Goal: Transaction & Acquisition: Purchase product/service

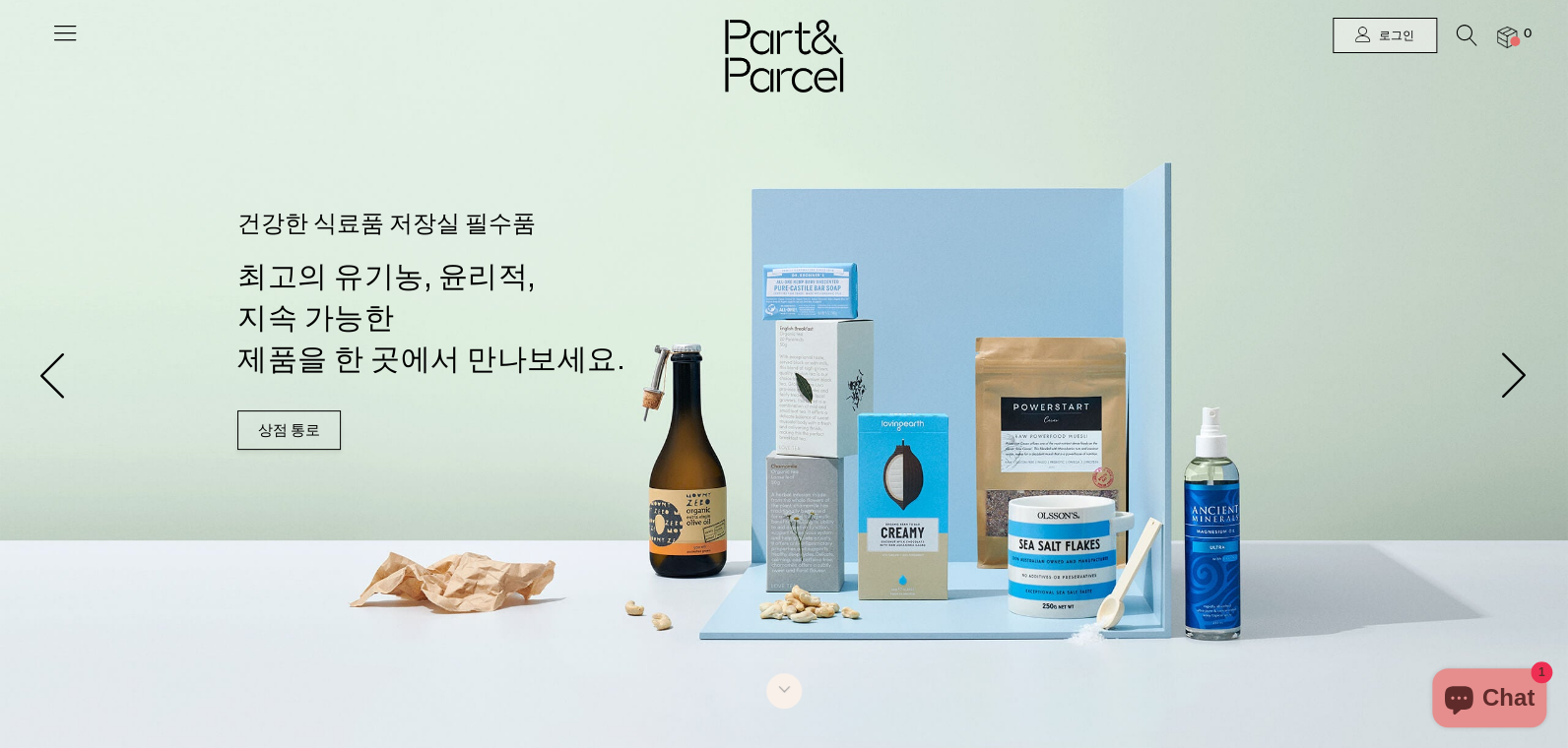
click at [768, 42] on img at bounding box center [784, 56] width 119 height 73
click at [67, 42] on icon at bounding box center [65, 33] width 28 height 28
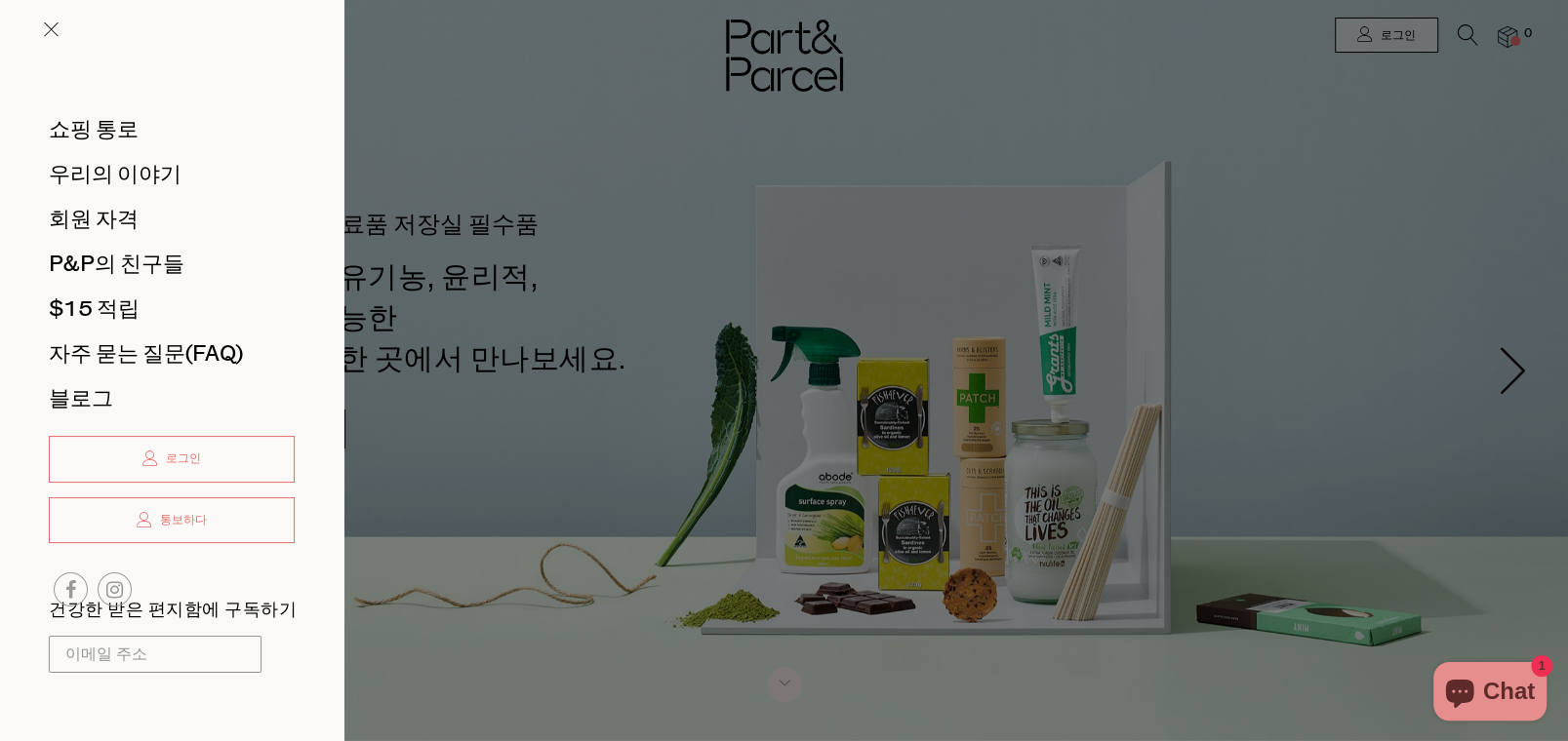
click at [794, 229] on div at bounding box center [784, 370] width 1568 height 741
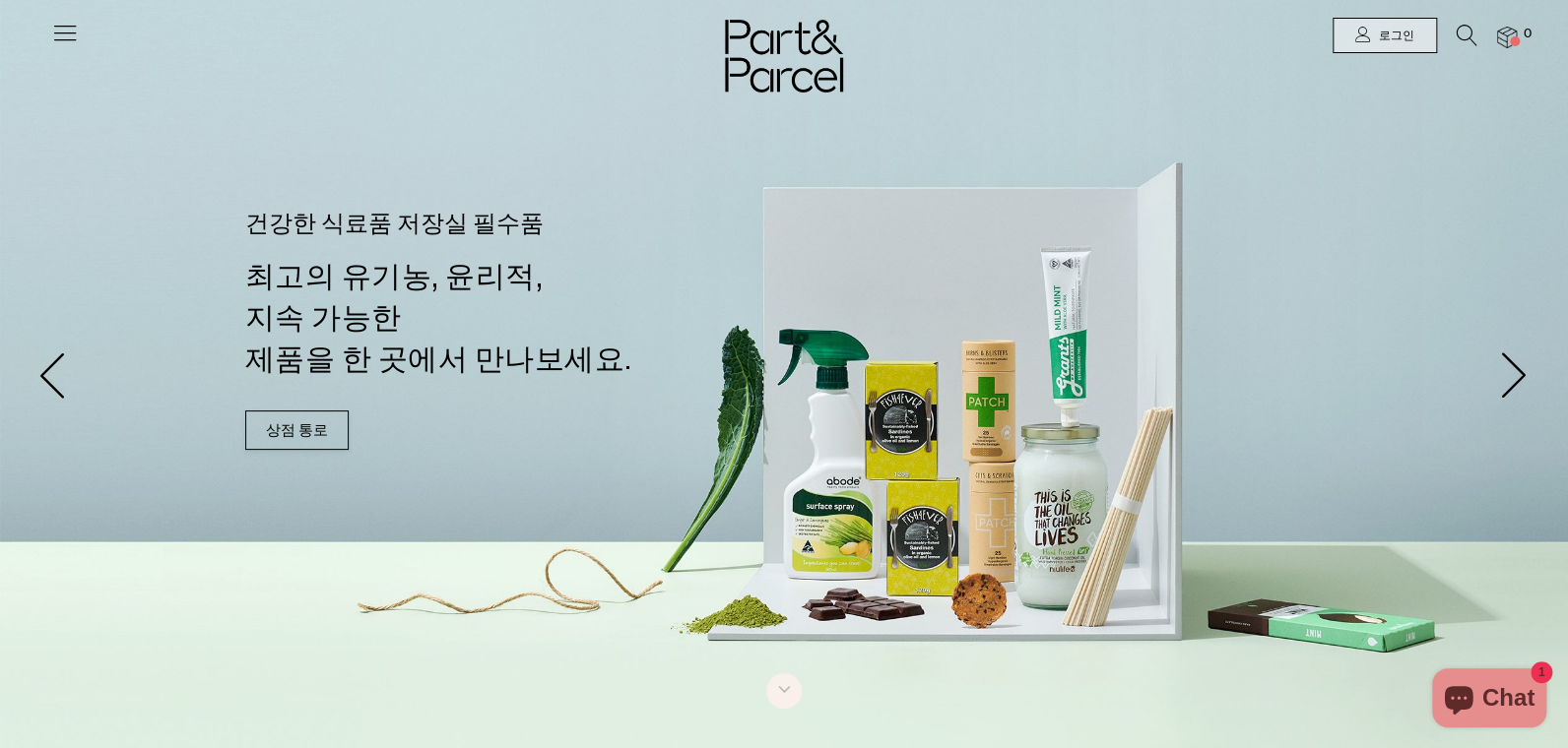
click at [1072, 446] on div "건강한 식료품 저장실 필수품 최고의 유기농, 윤리적, 지속 가능한 제품을 한 곳에서 만나보세요. SHOP AISLES 상점 통로" at bounding box center [792, 341] width 1153 height 256
click at [298, 426] on link "상점 통로" at bounding box center [297, 431] width 104 height 40
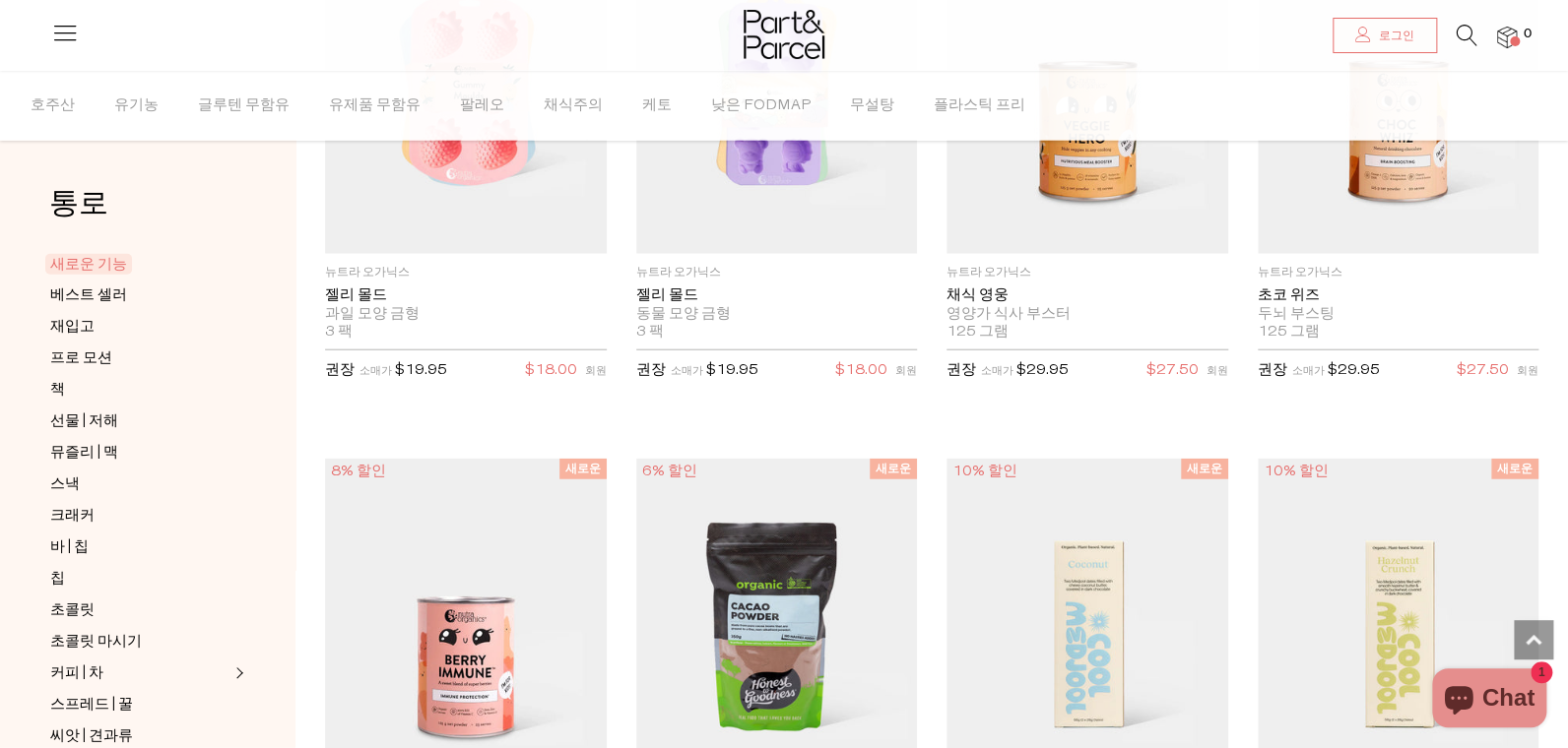
scroll to position [2808, 0]
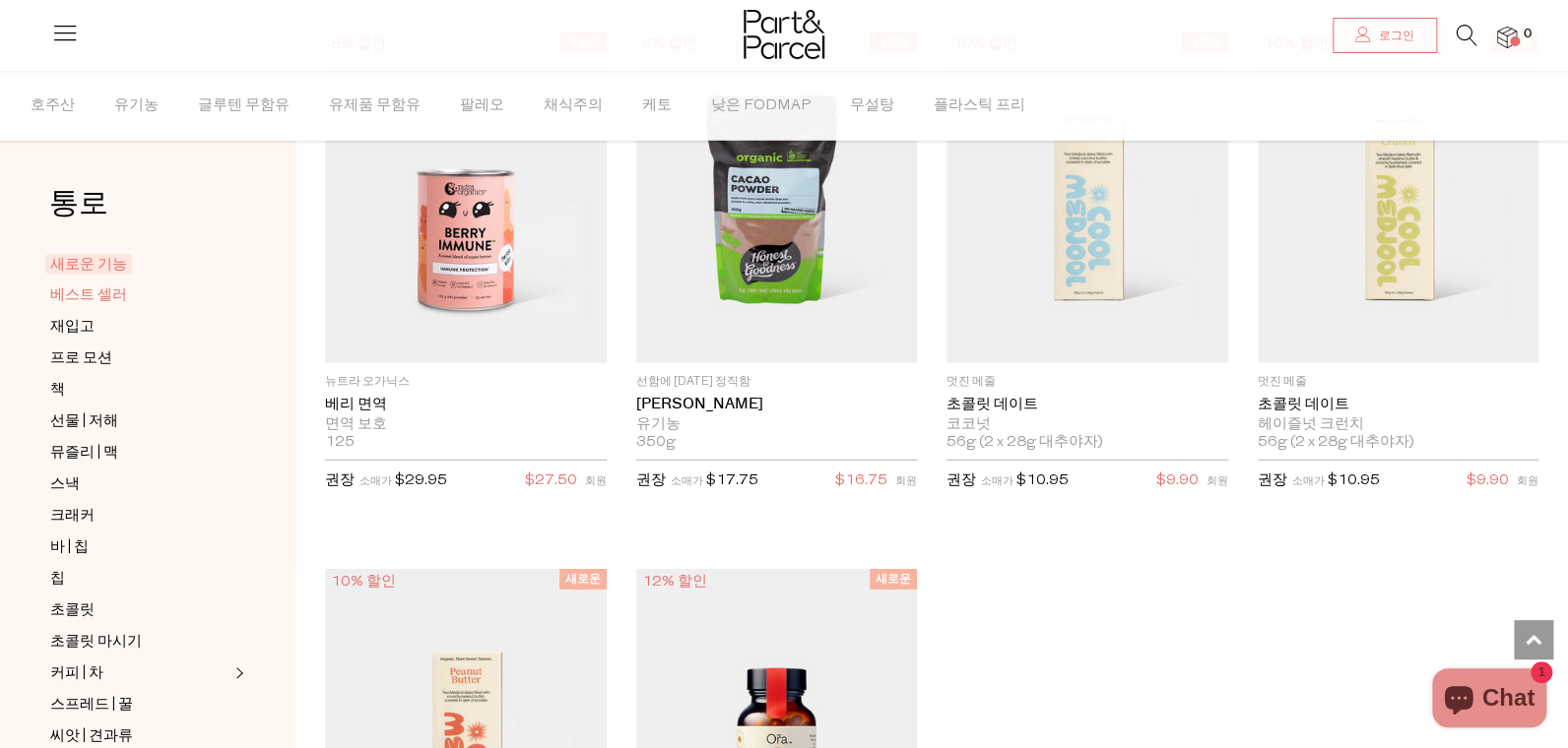
click at [97, 295] on span "베스트 셀러" at bounding box center [89, 296] width 77 height 24
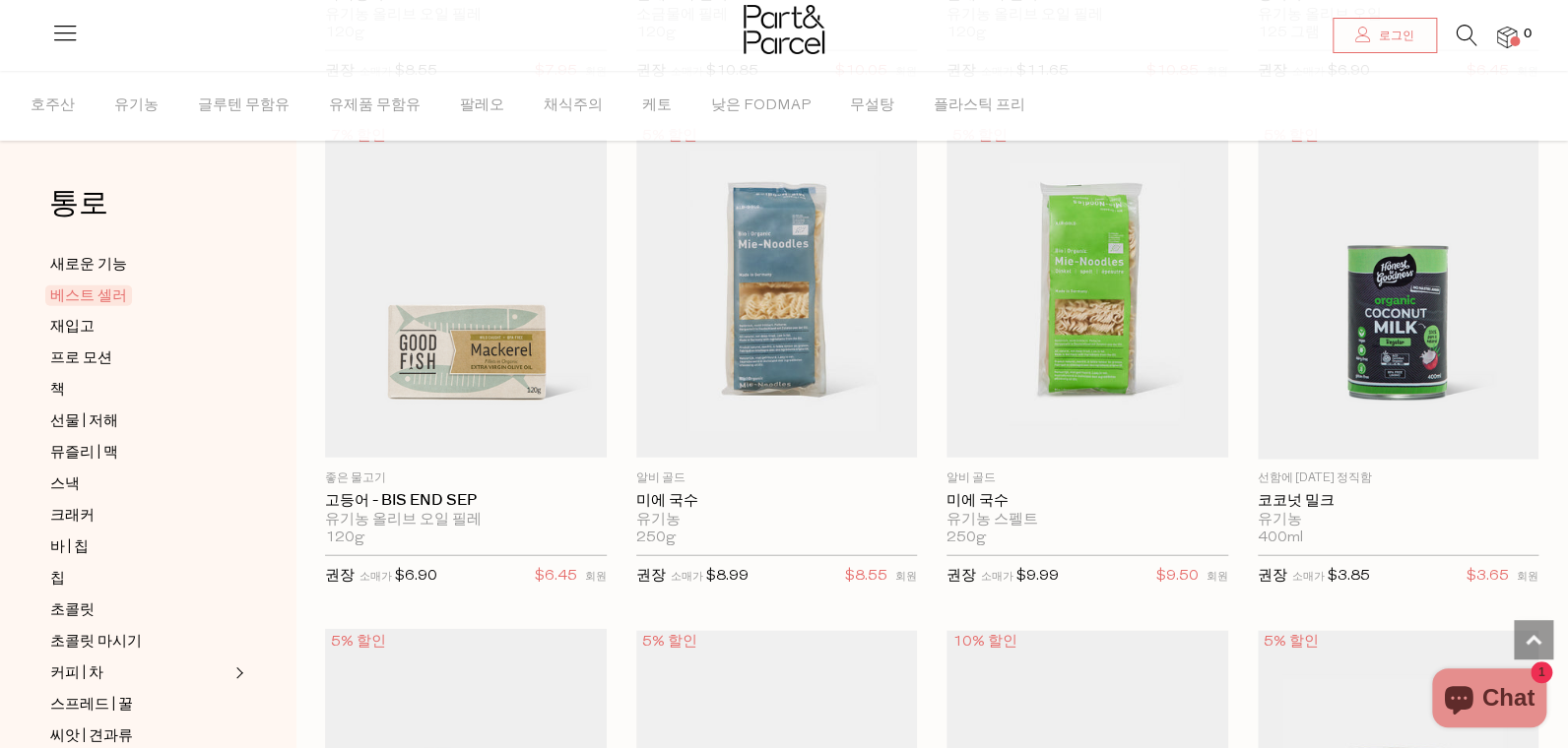
scroll to position [2632, 0]
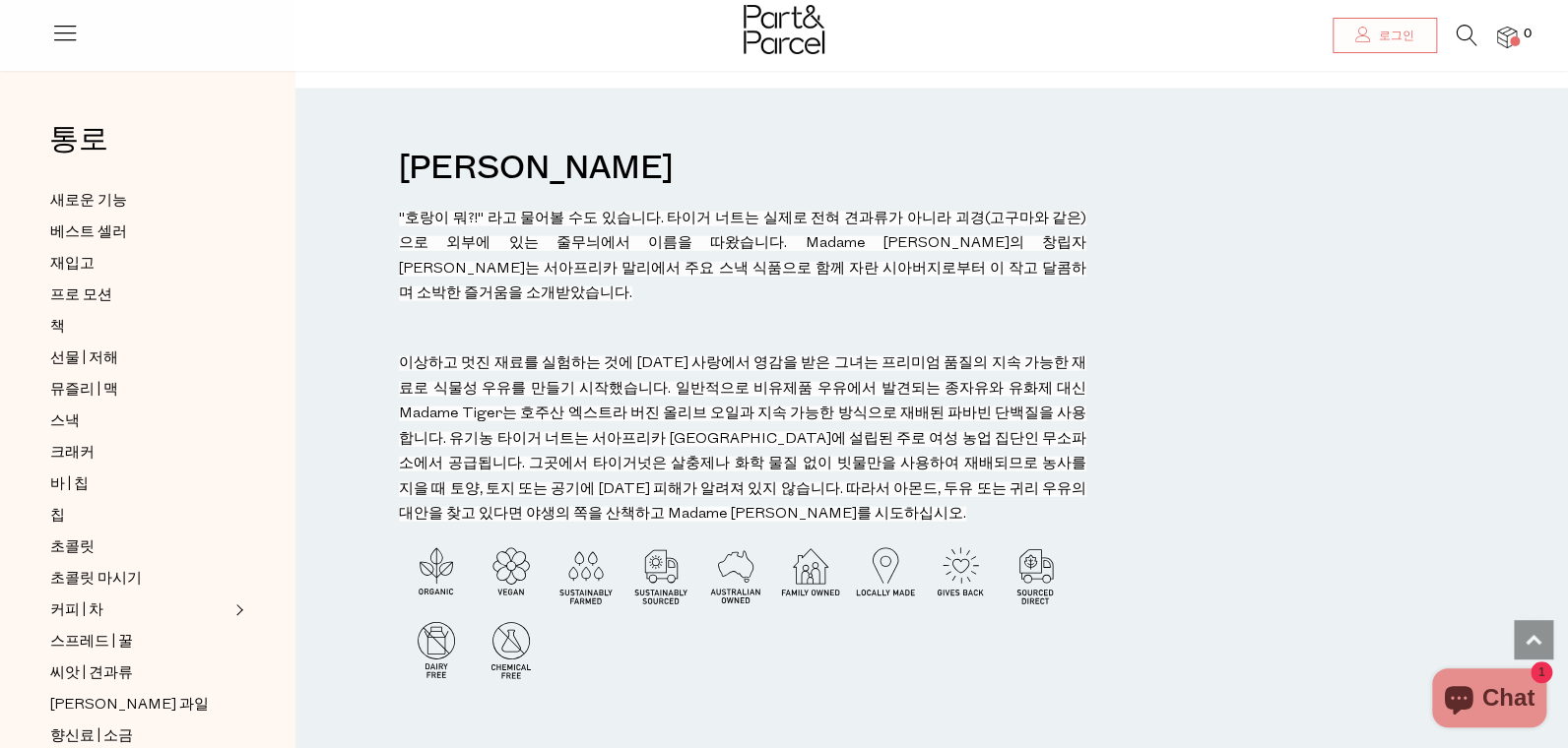
scroll to position [853, 0]
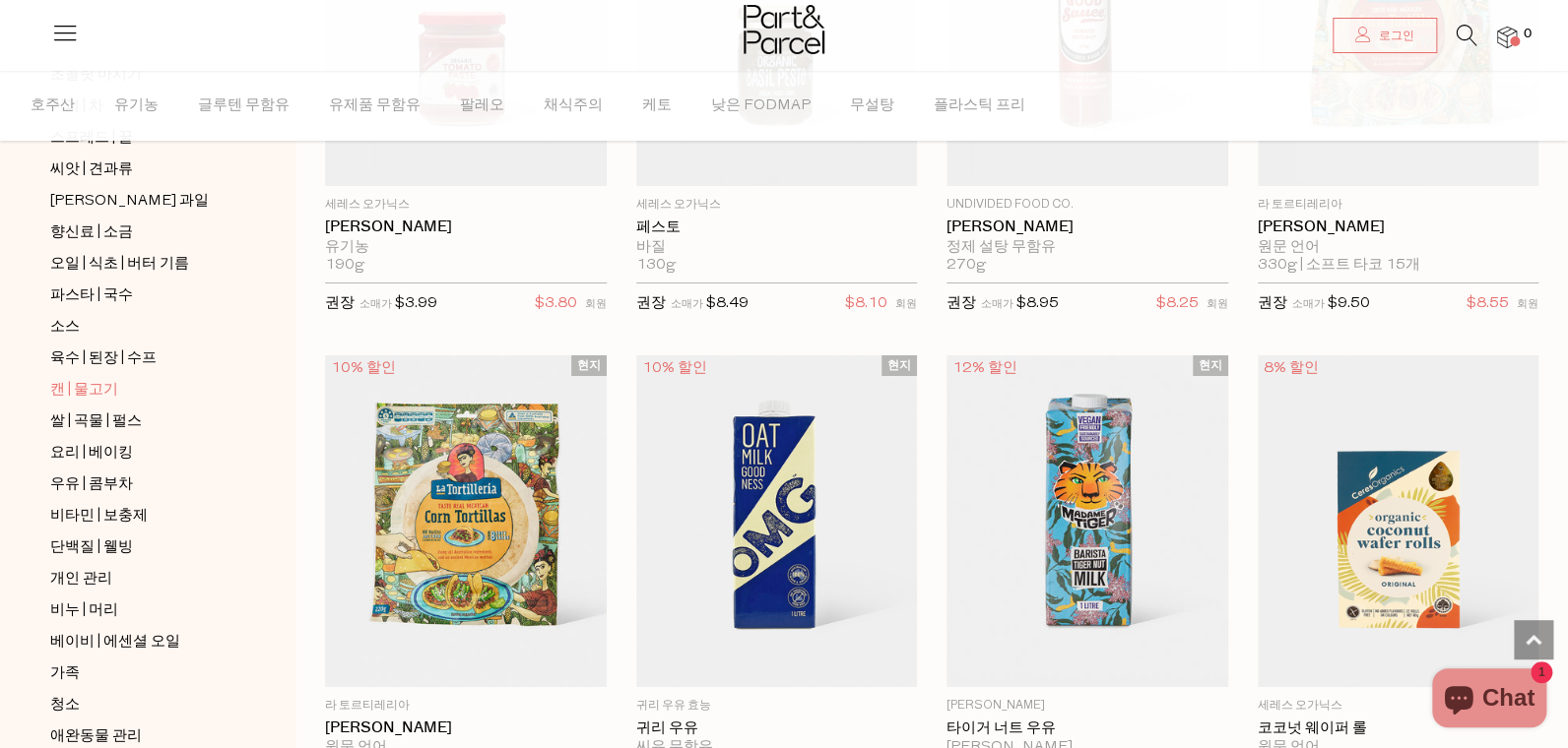
scroll to position [621, 0]
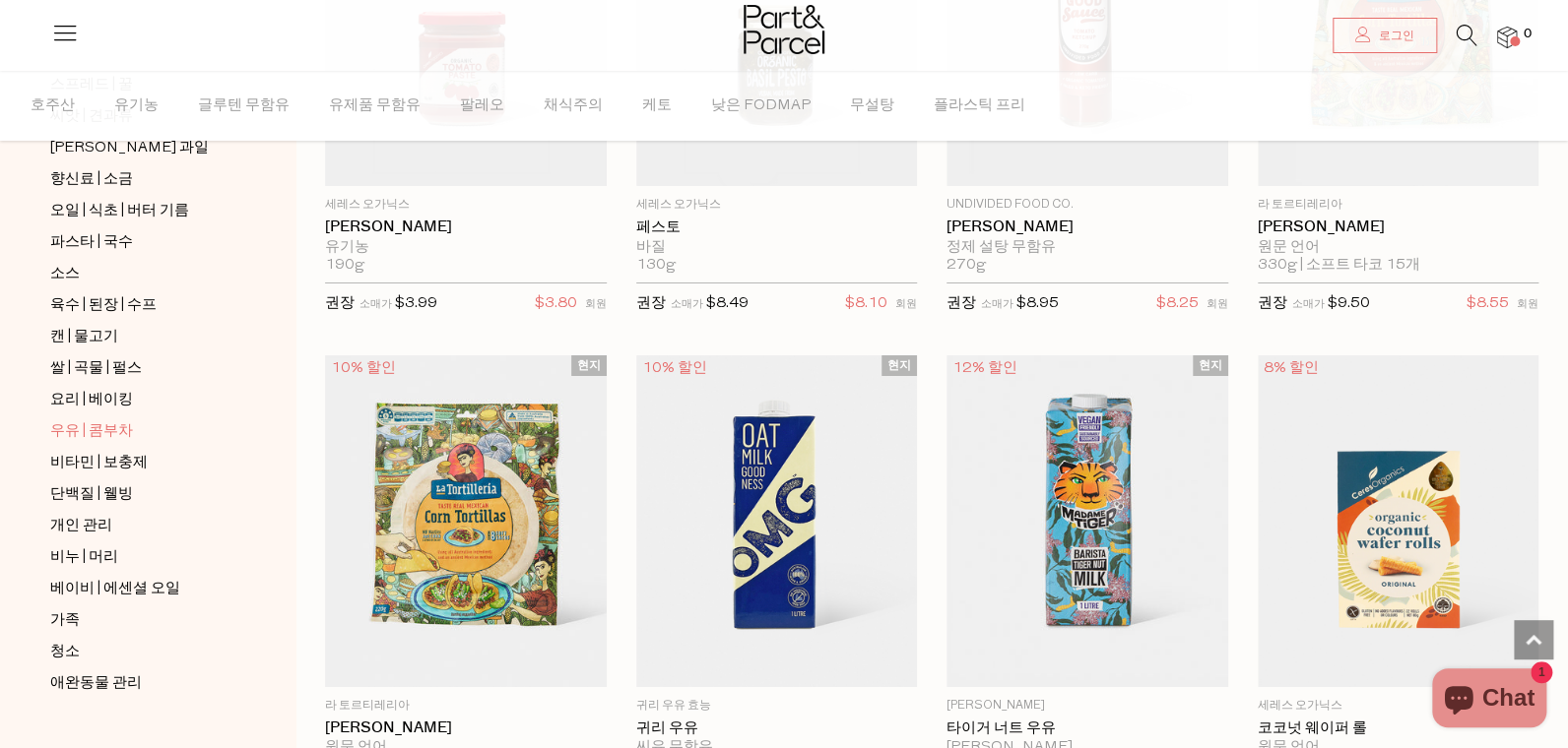
click at [82, 420] on span "우유 | 콤부차" at bounding box center [92, 432] width 83 height 24
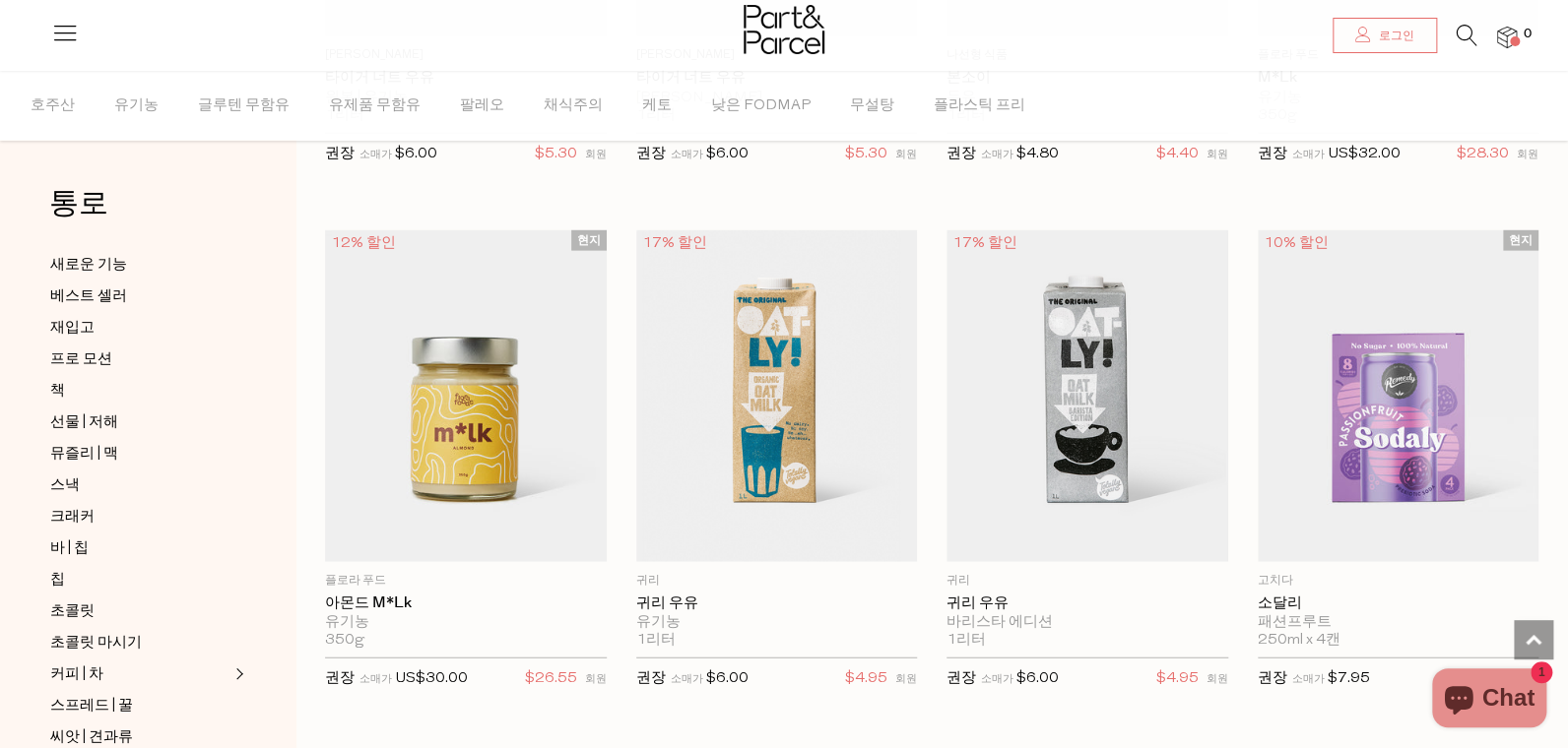
scroll to position [1900, 0]
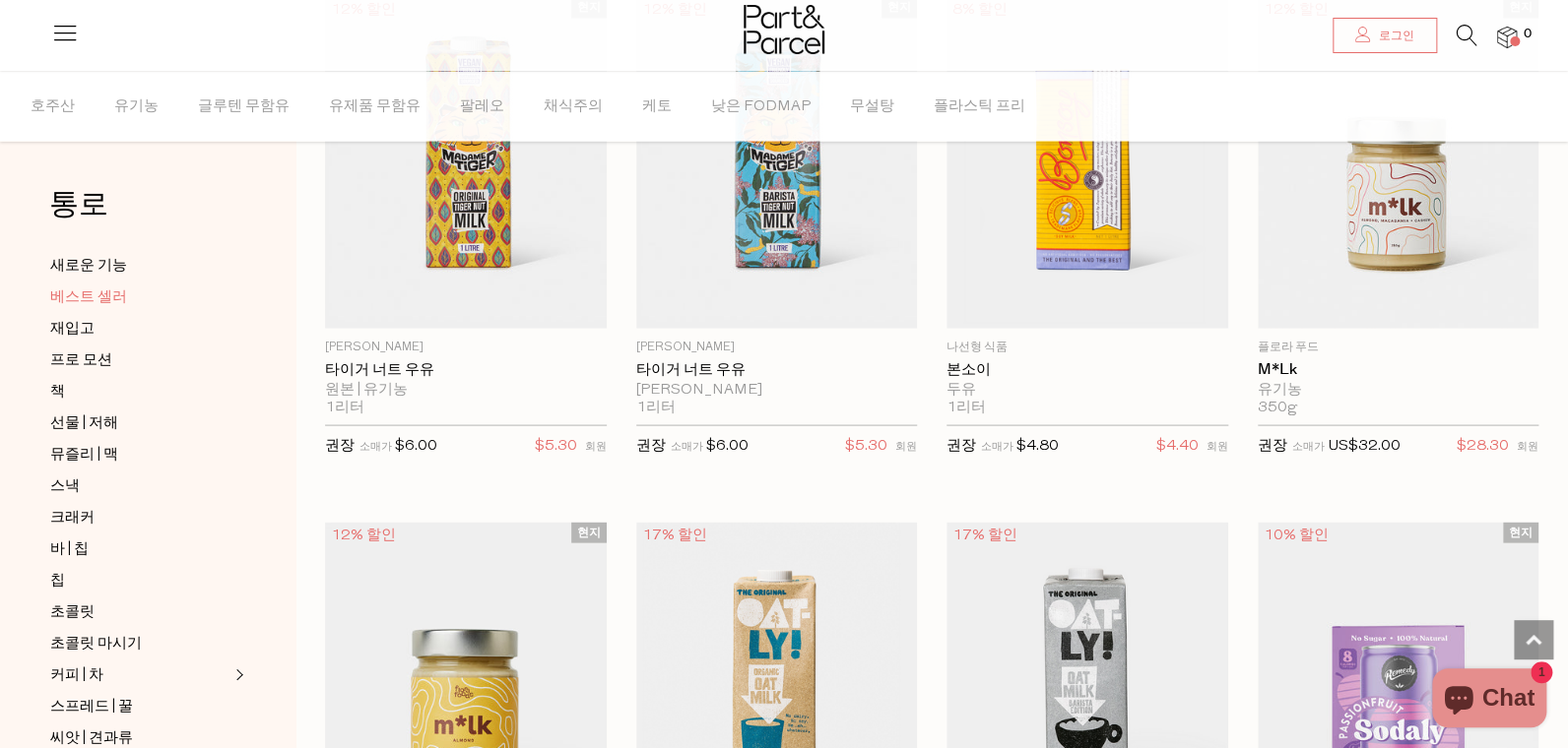
click at [93, 290] on span "베스트 셀러" at bounding box center [89, 297] width 77 height 24
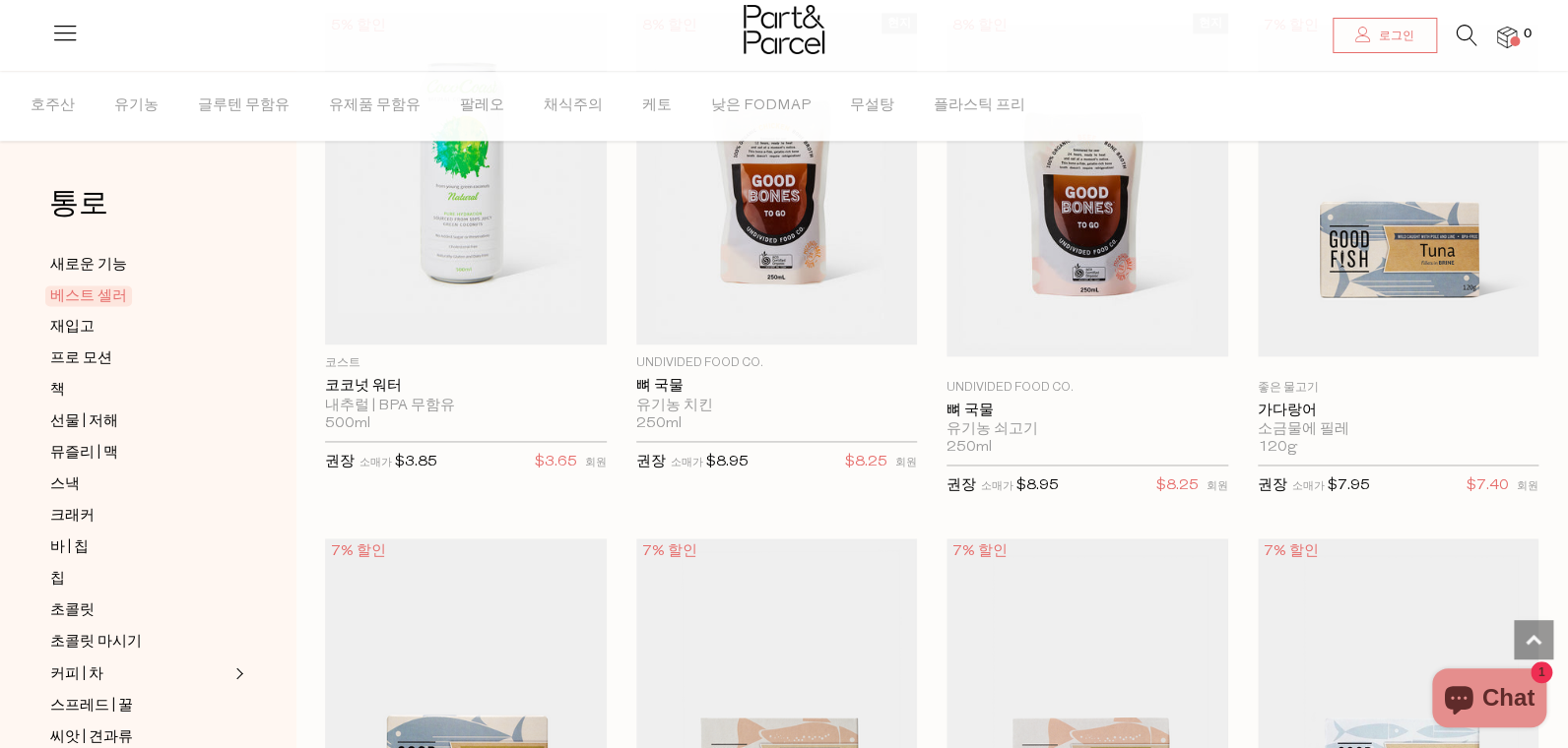
scroll to position [1717, 0]
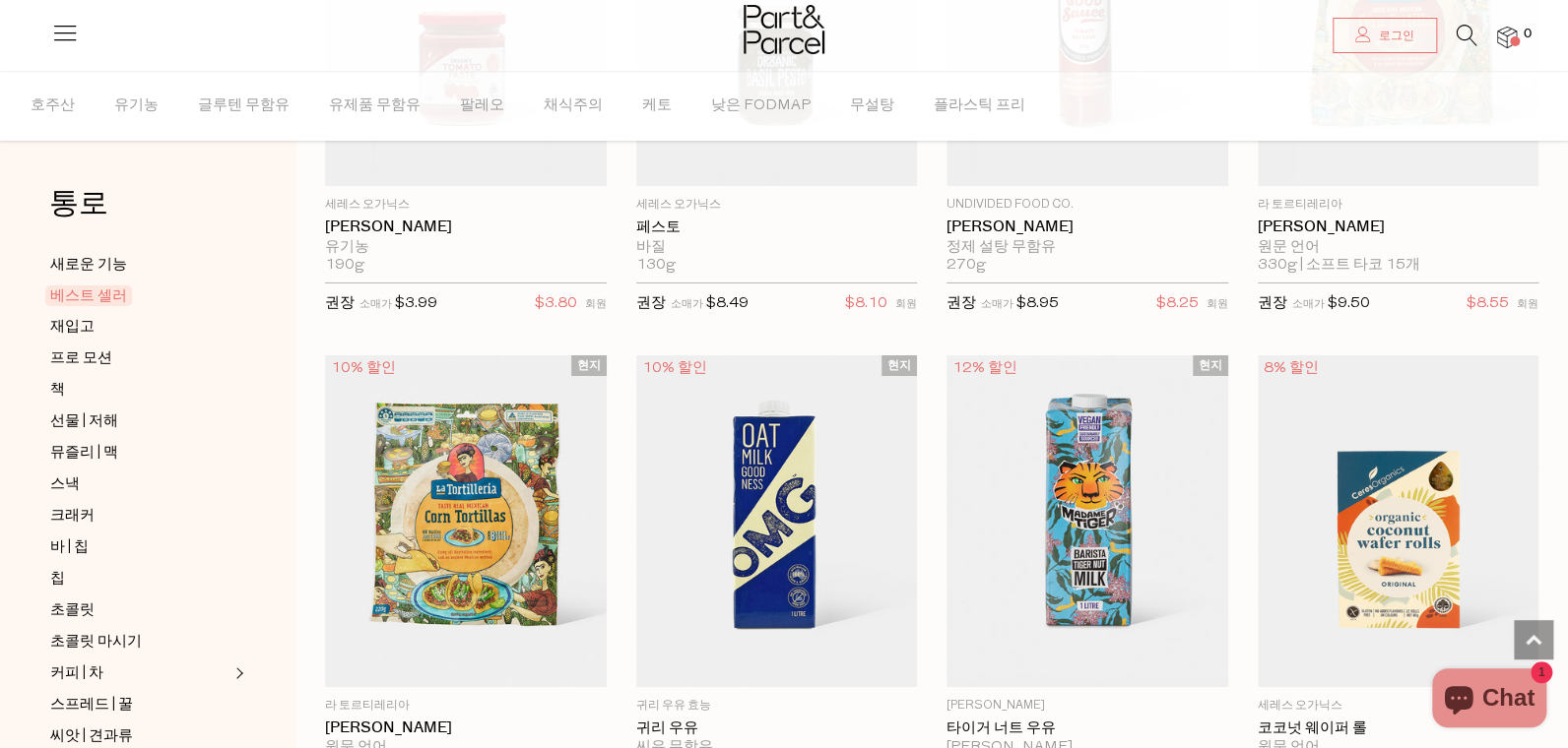
scroll to position [3058, 0]
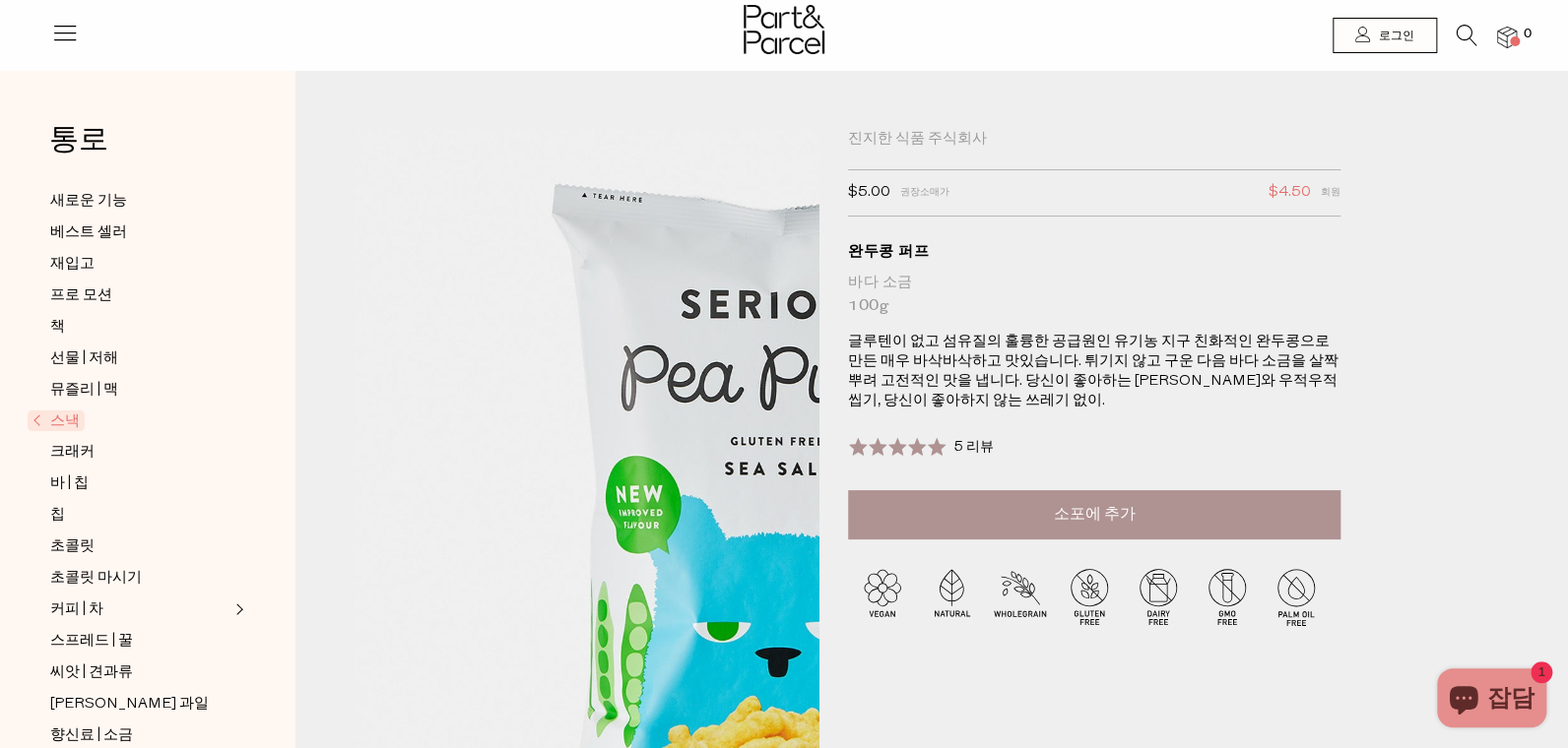
scroll to position [426, 0]
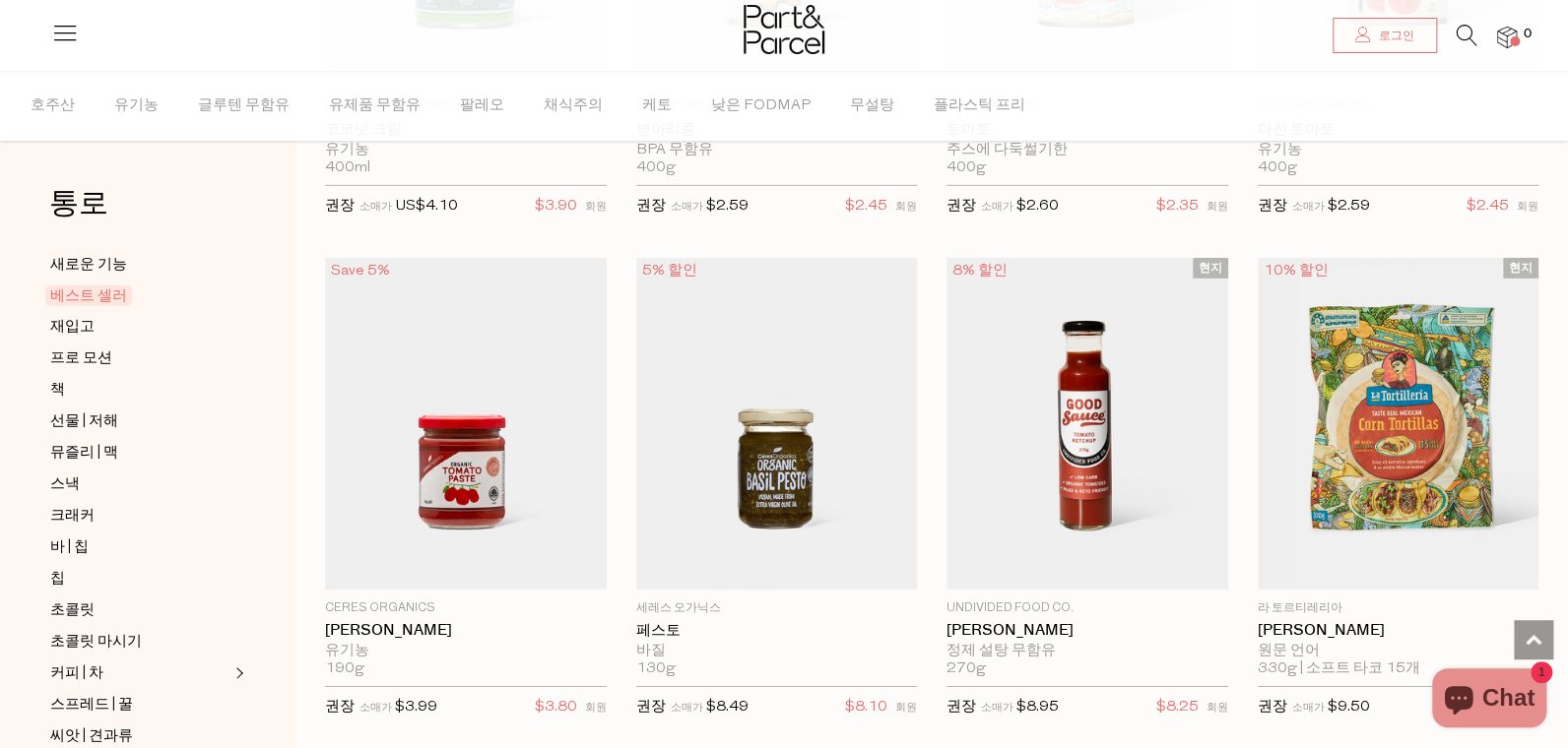
scroll to position [2608, 15]
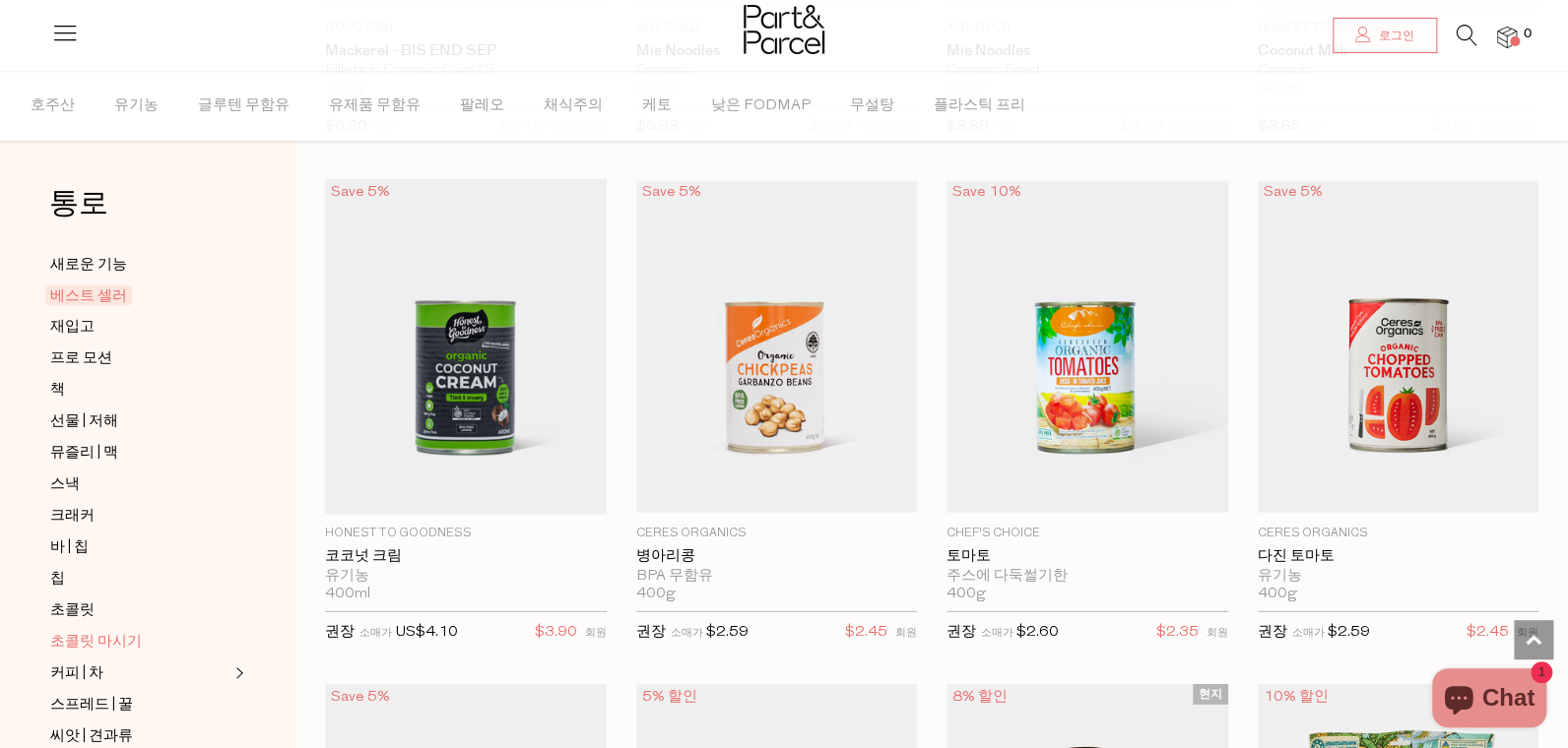
click at [63, 631] on span "초콜릿 마시기" at bounding box center [96, 643] width 92 height 24
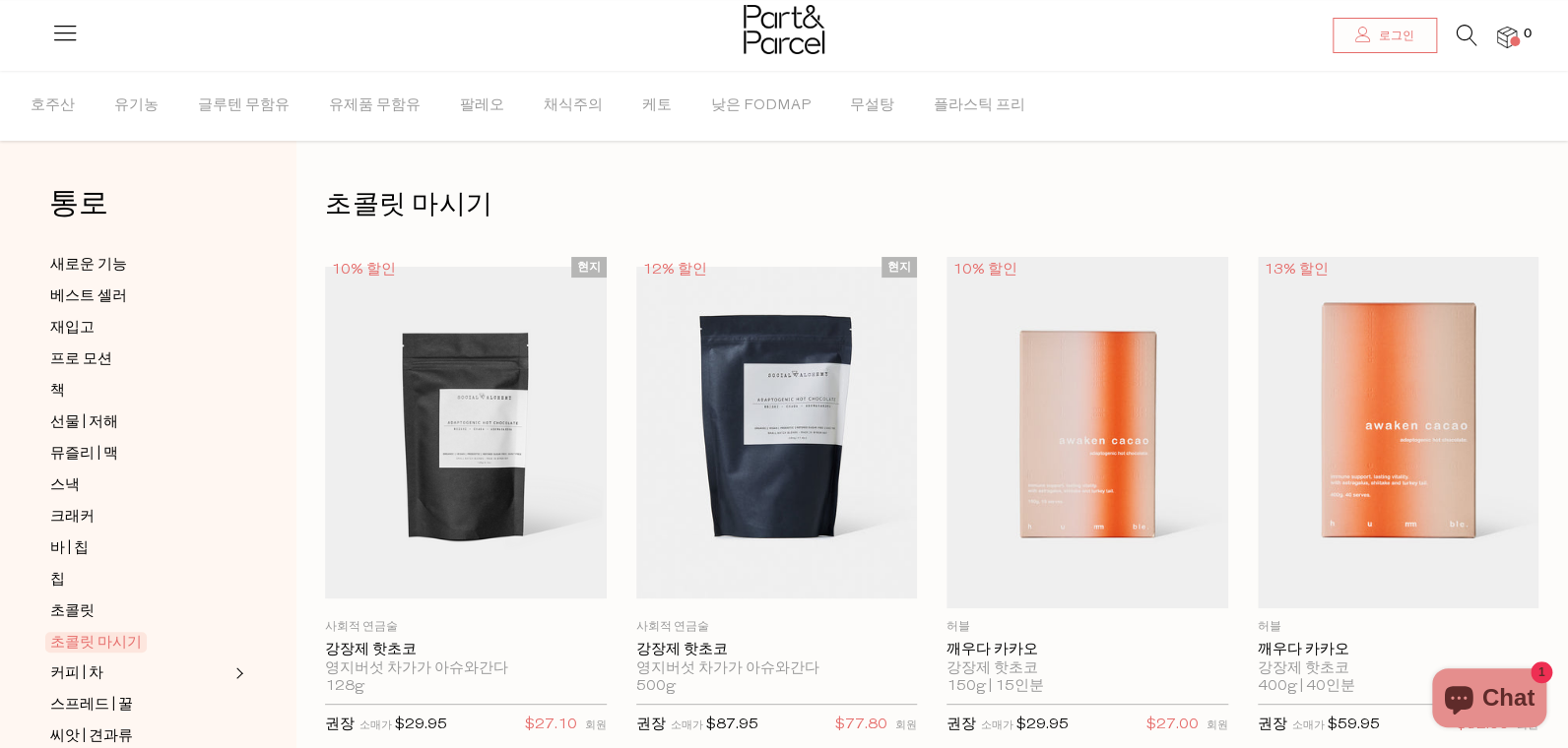
scroll to position [426, 15]
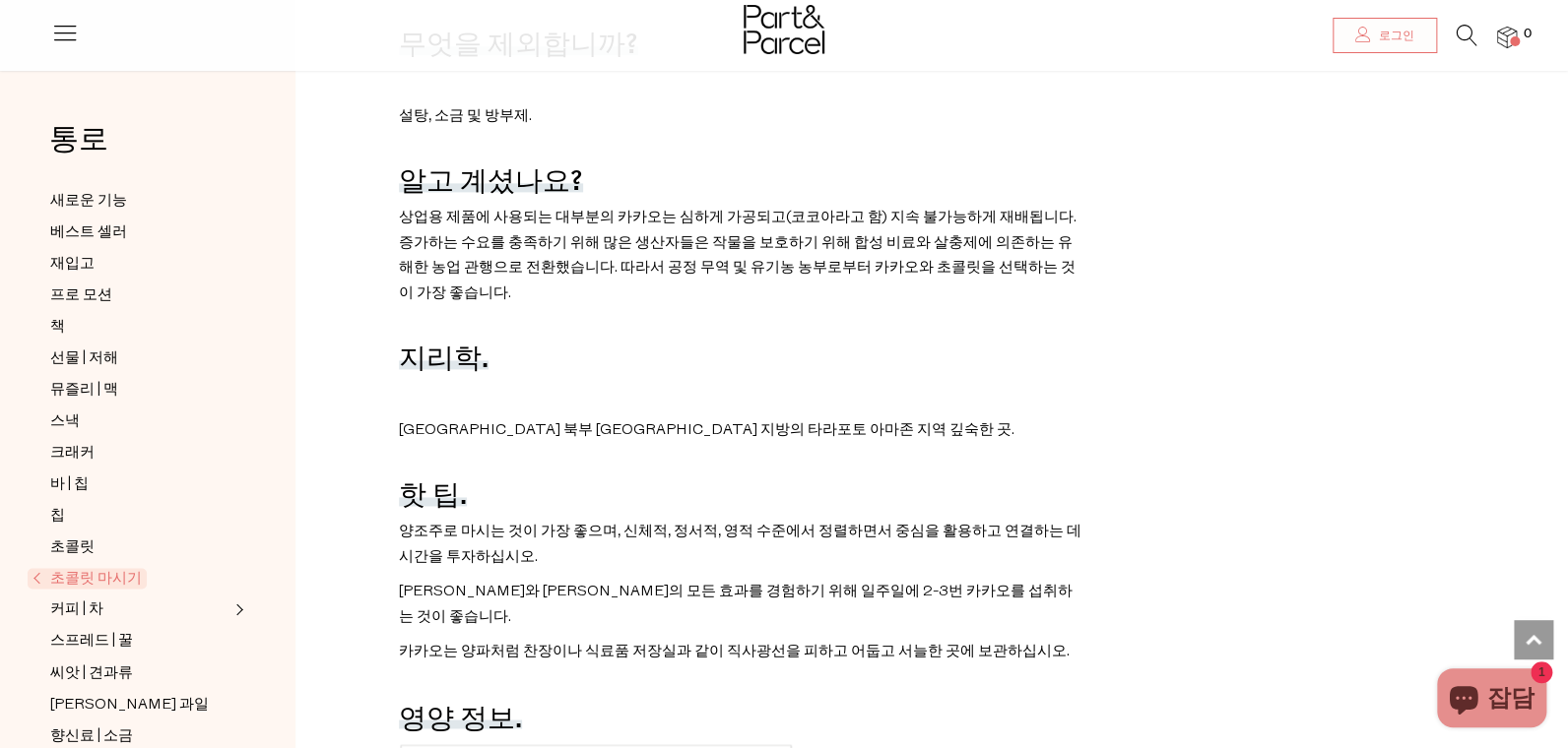
scroll to position [1706, 0]
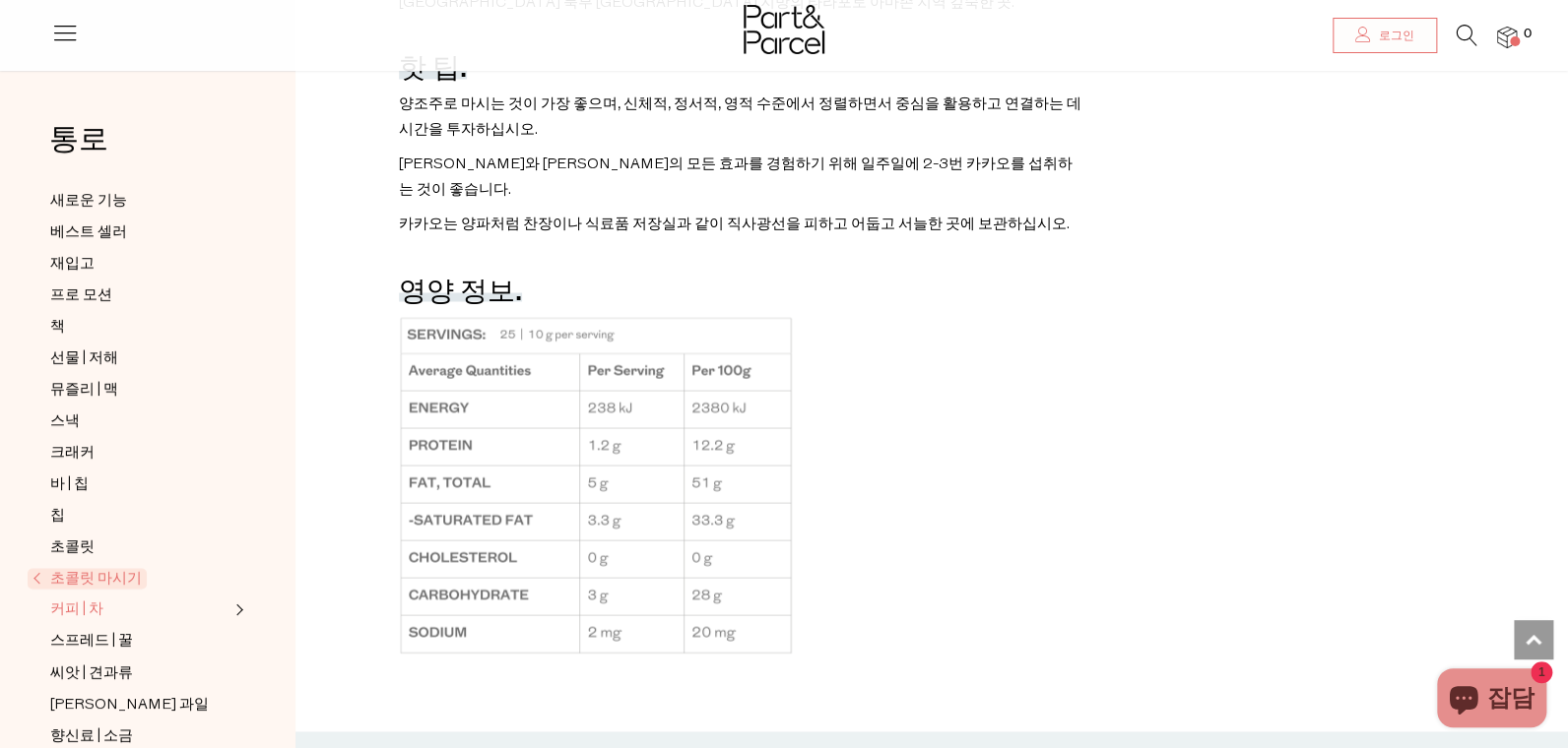
click at [64, 599] on span "커피 | 차" at bounding box center [77, 611] width 53 height 24
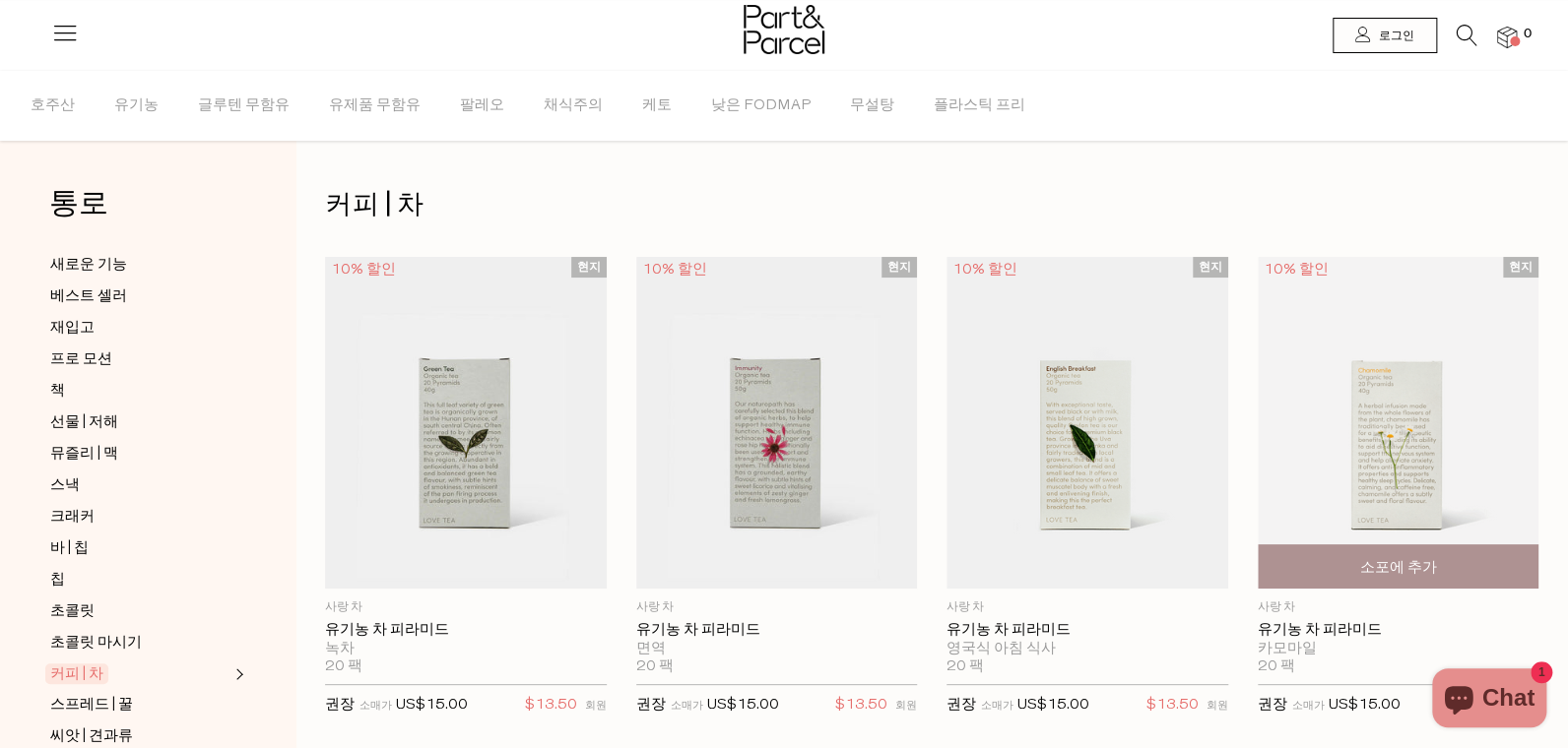
click at [1258, 374] on img at bounding box center [1398, 423] width 282 height 332
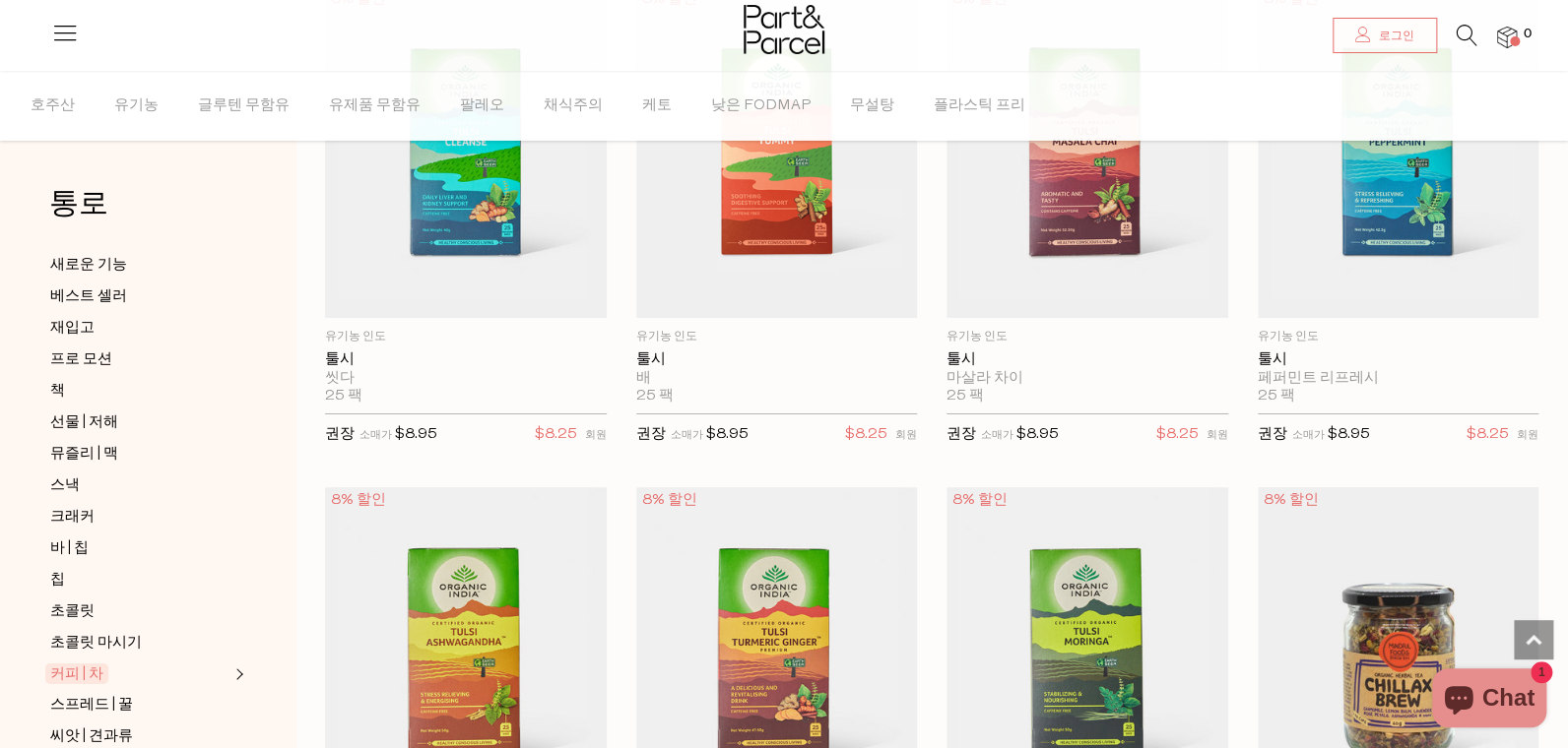
scroll to position [2986, 0]
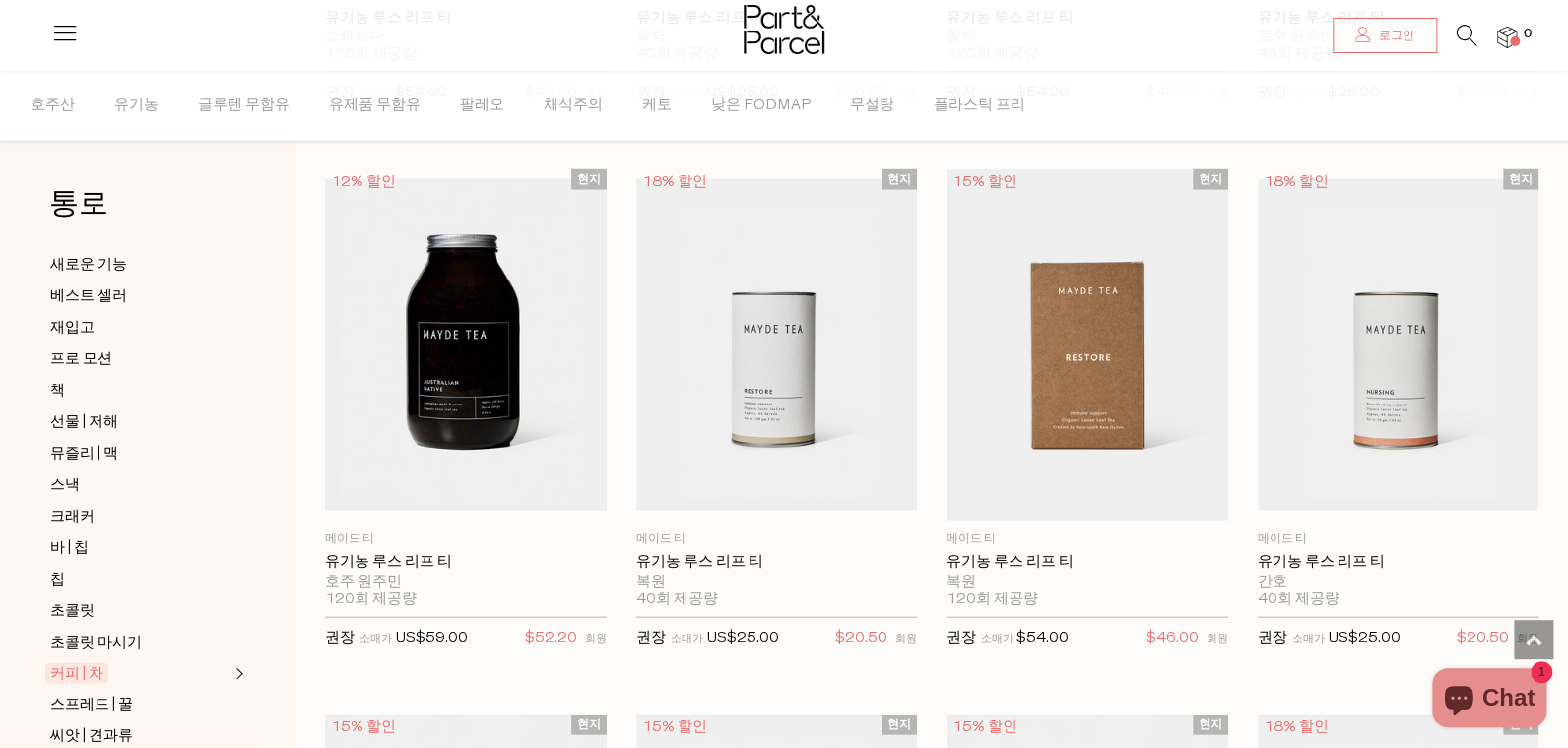
scroll to position [6061, 0]
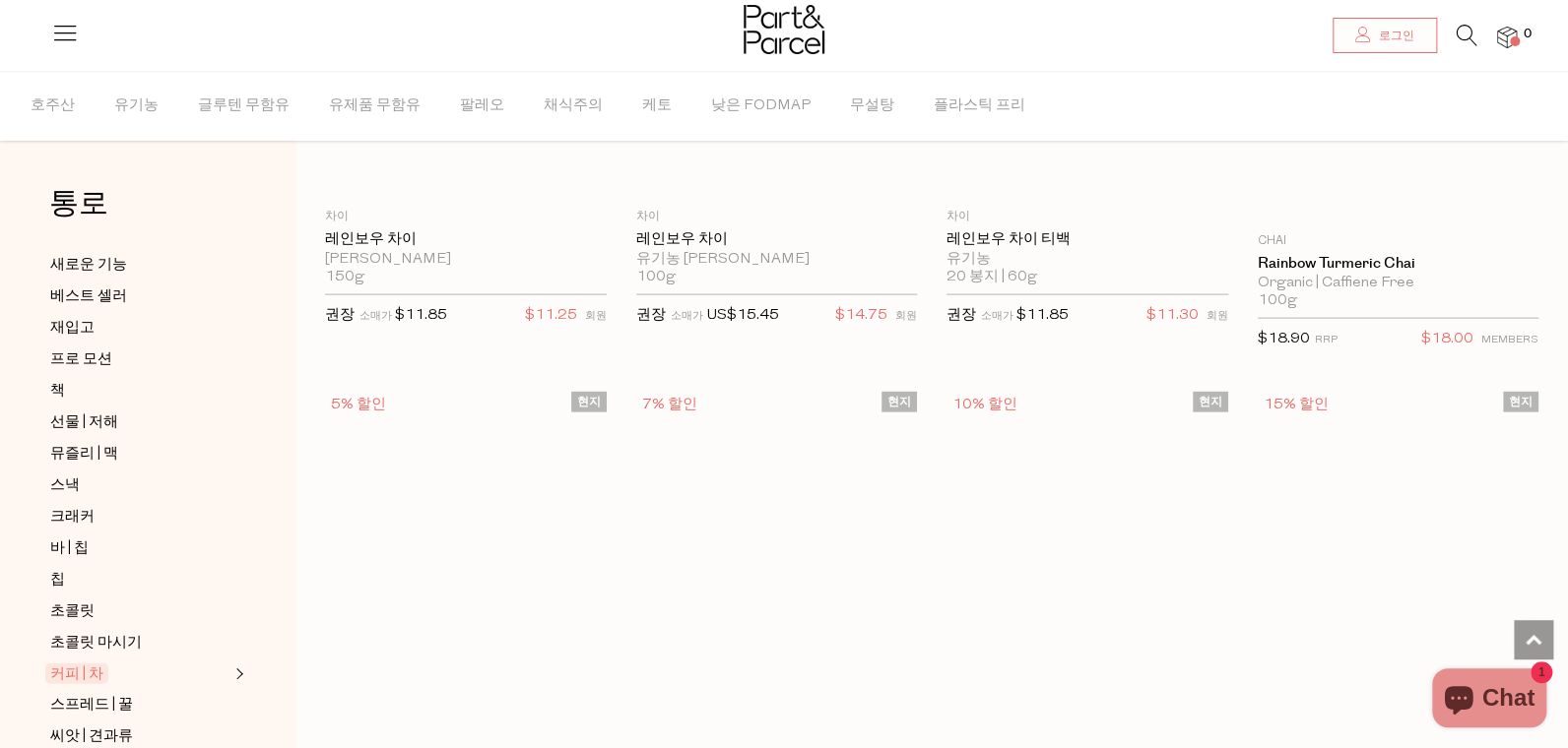
scroll to position [1896, 0]
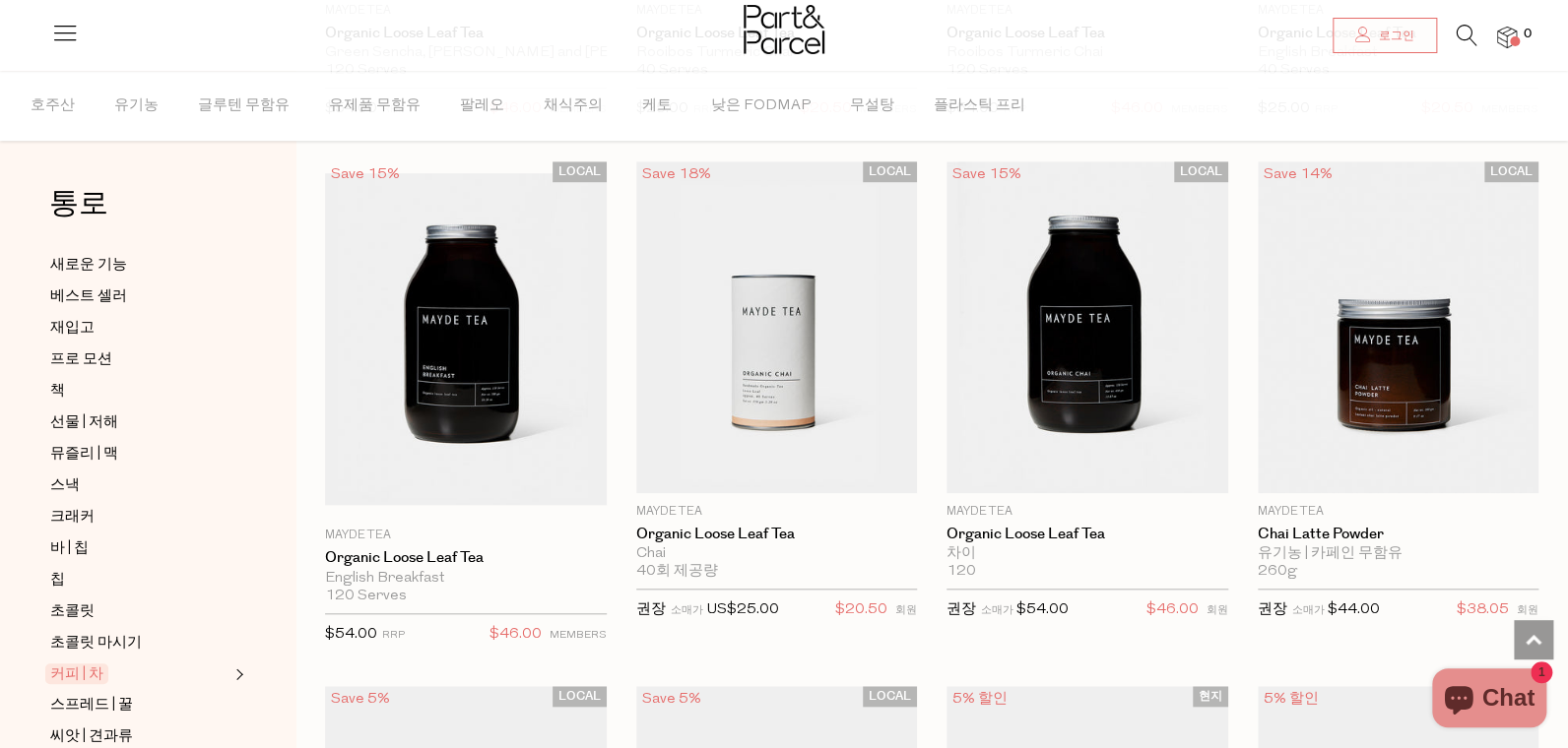
scroll to position [626, 0]
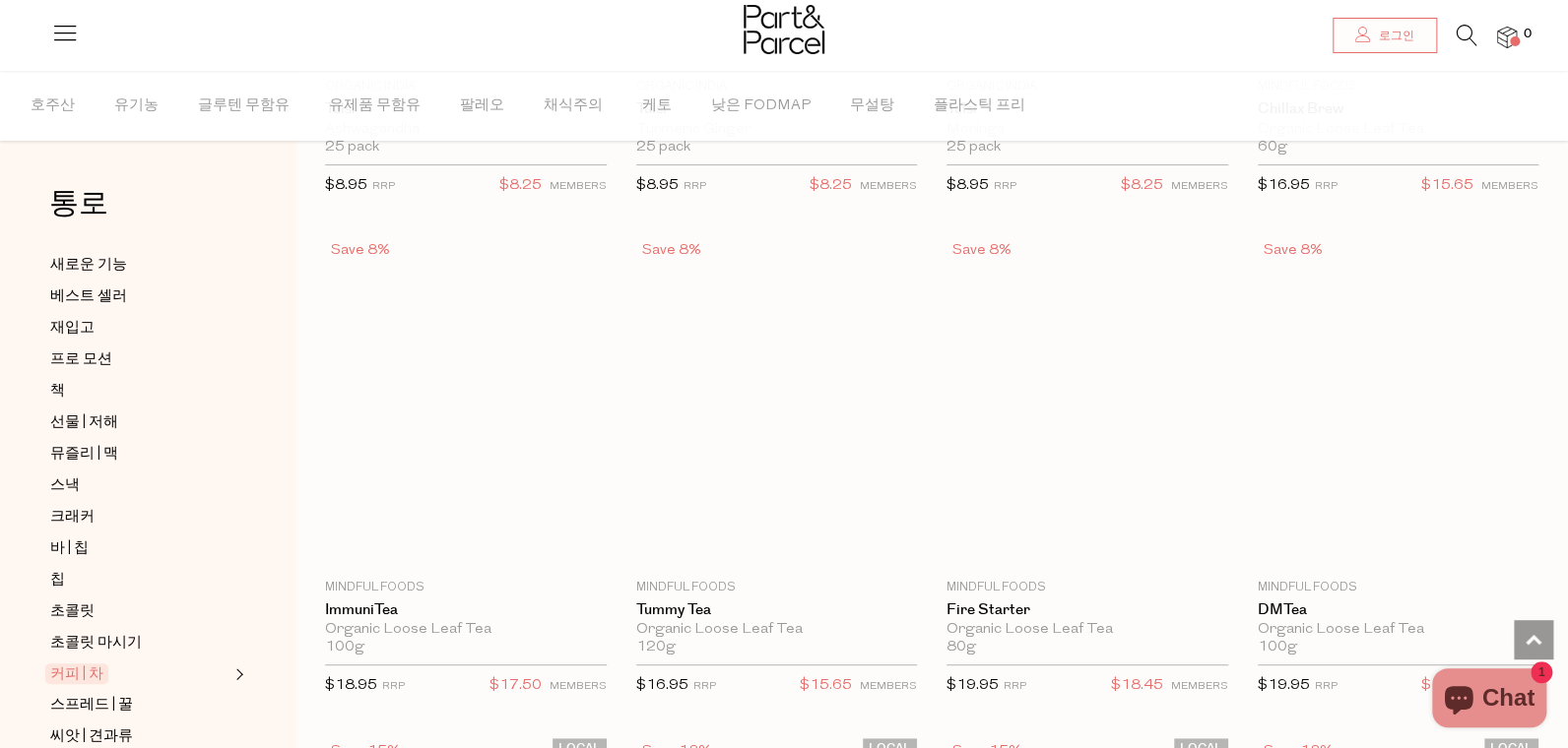
scroll to position [4078, 0]
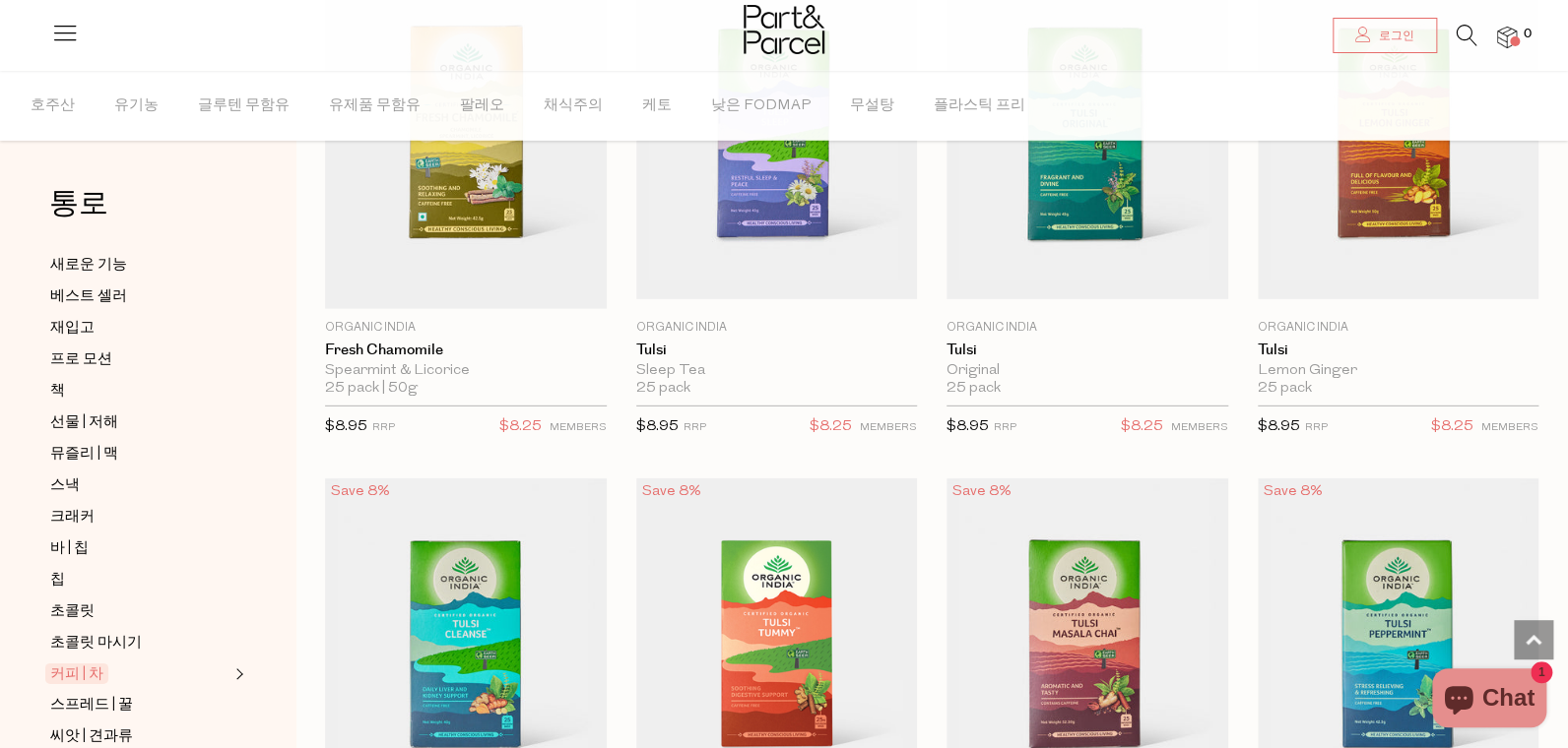
scroll to position [2396, 0]
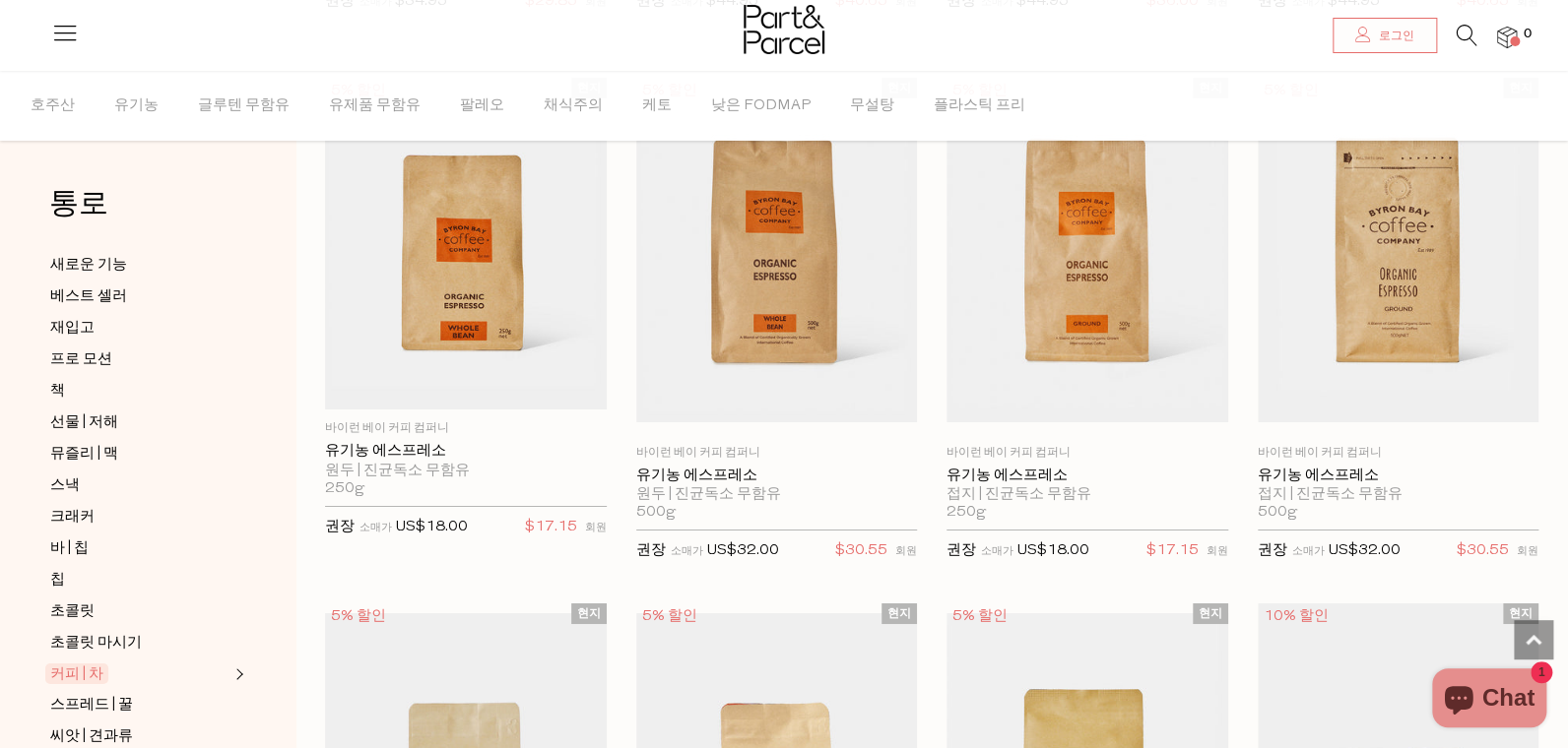
scroll to position [3666, 0]
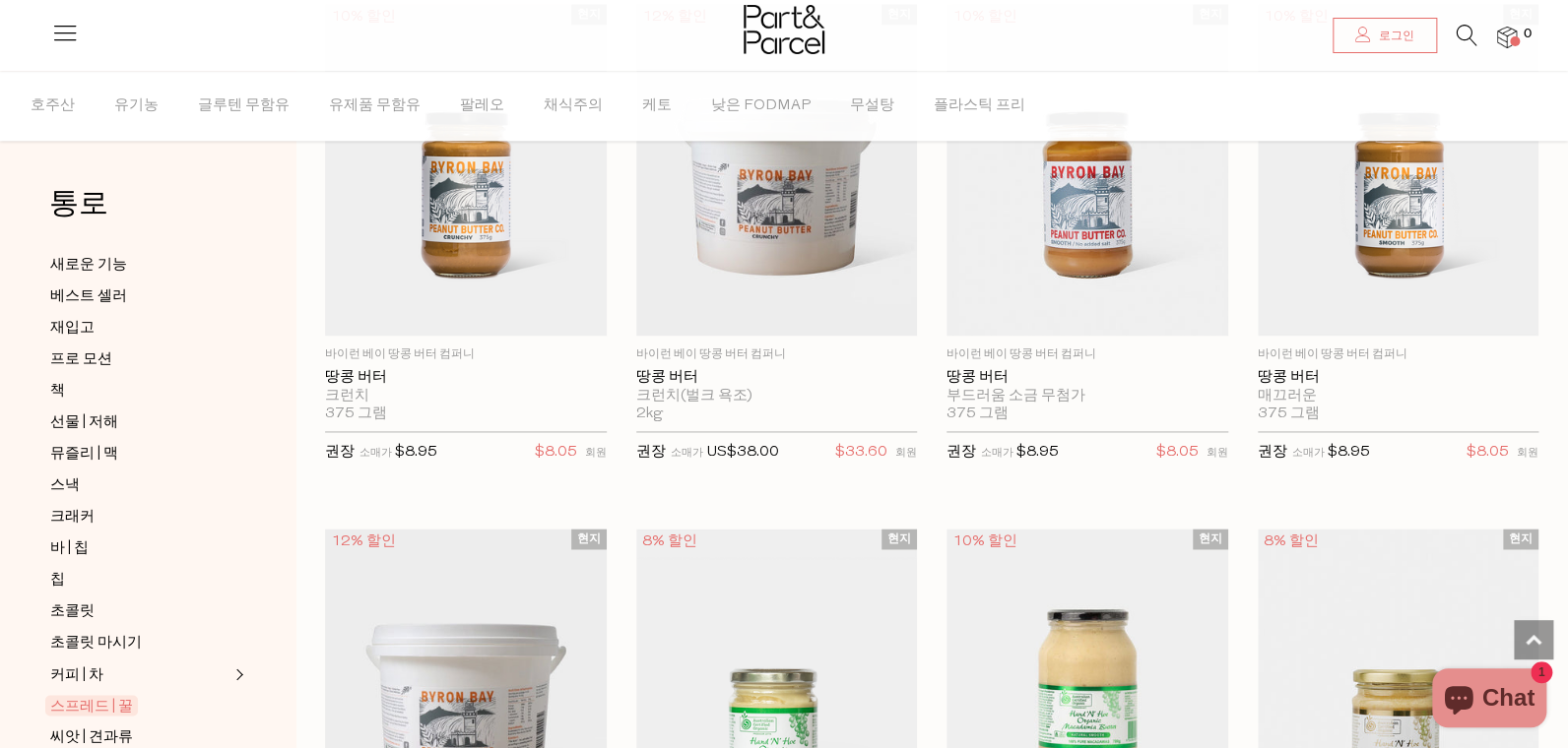
scroll to position [853, 0]
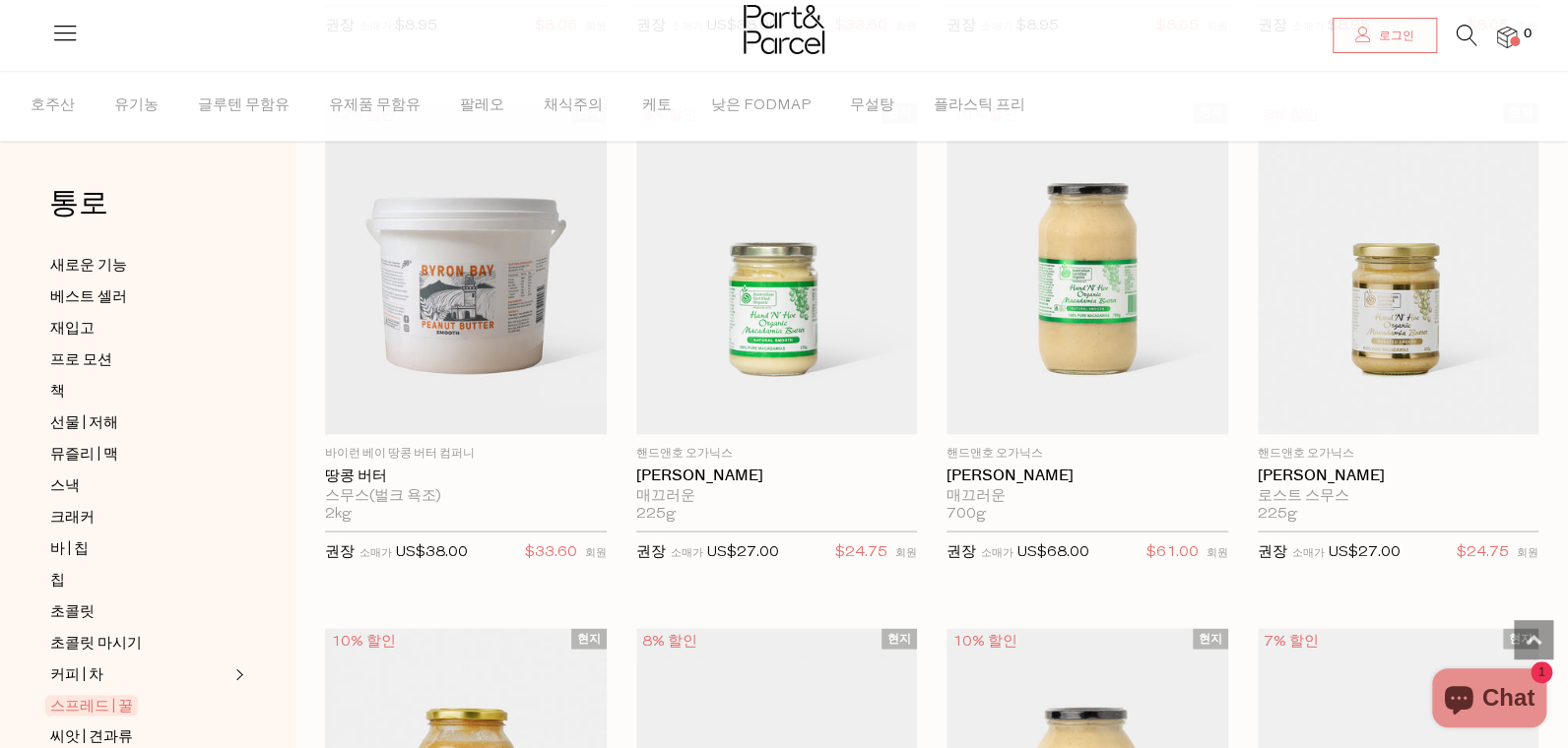
scroll to position [2132, 0]
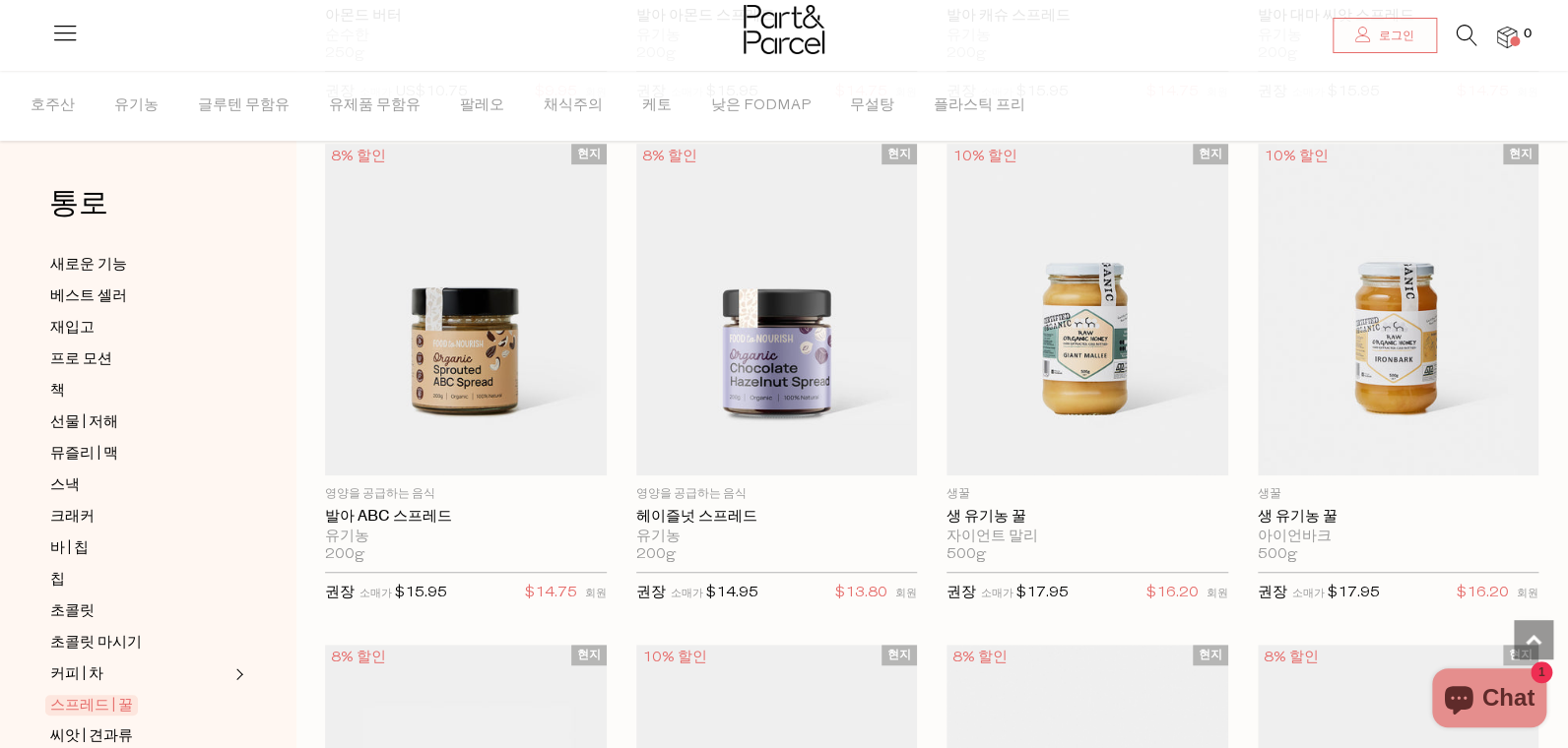
scroll to position [426, 0]
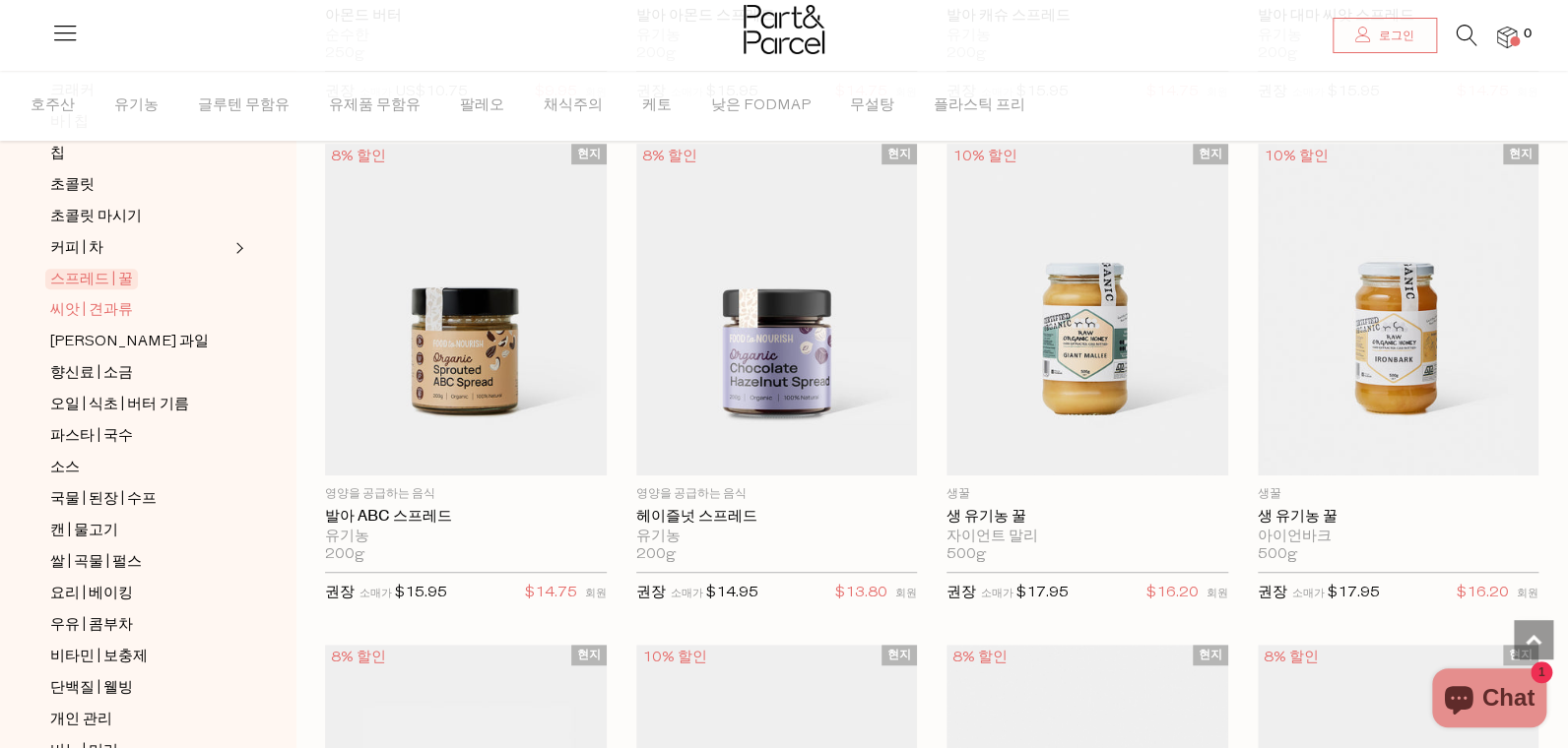
click at [74, 299] on span "씨앗 | 견과류" at bounding box center [92, 311] width 83 height 24
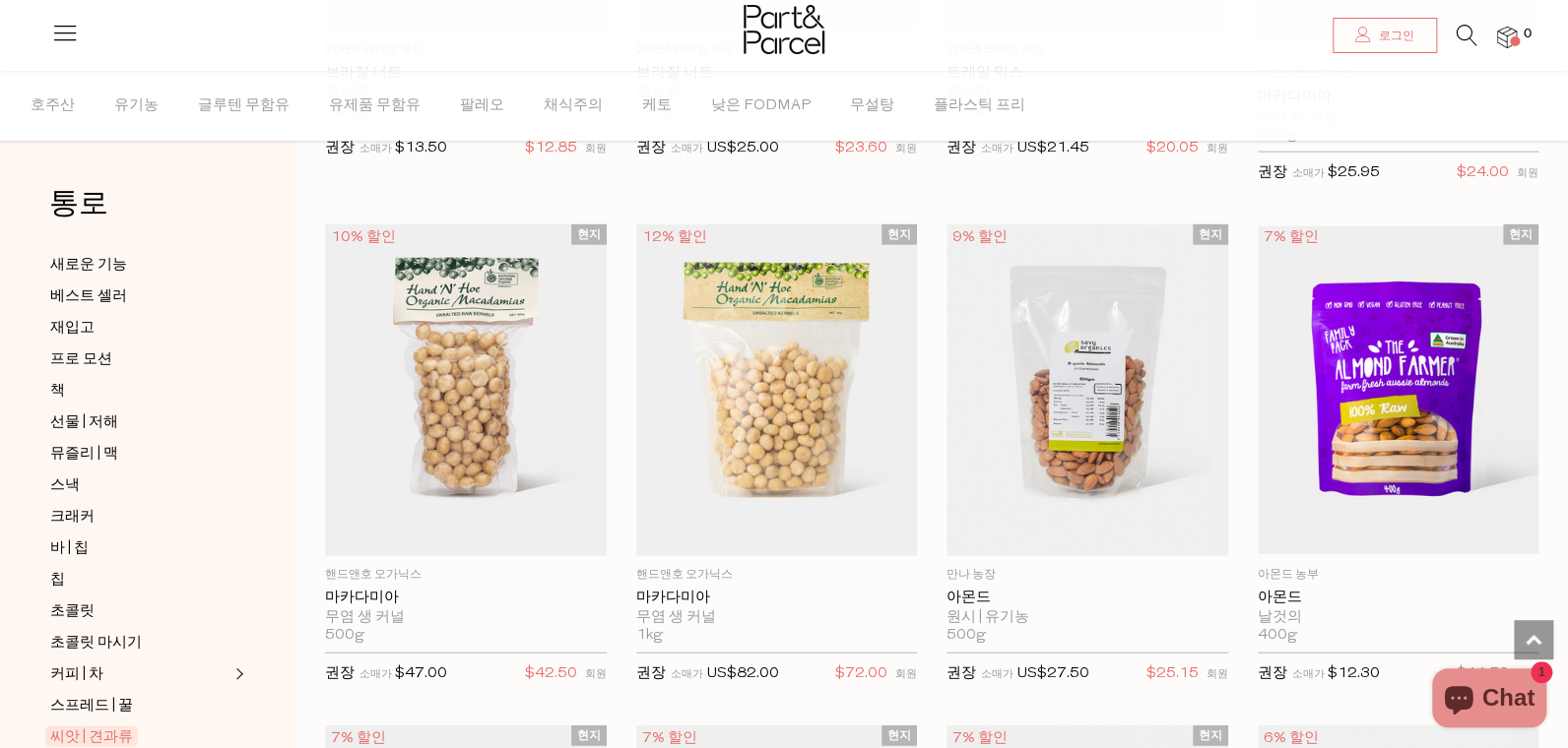
scroll to position [1706, 0]
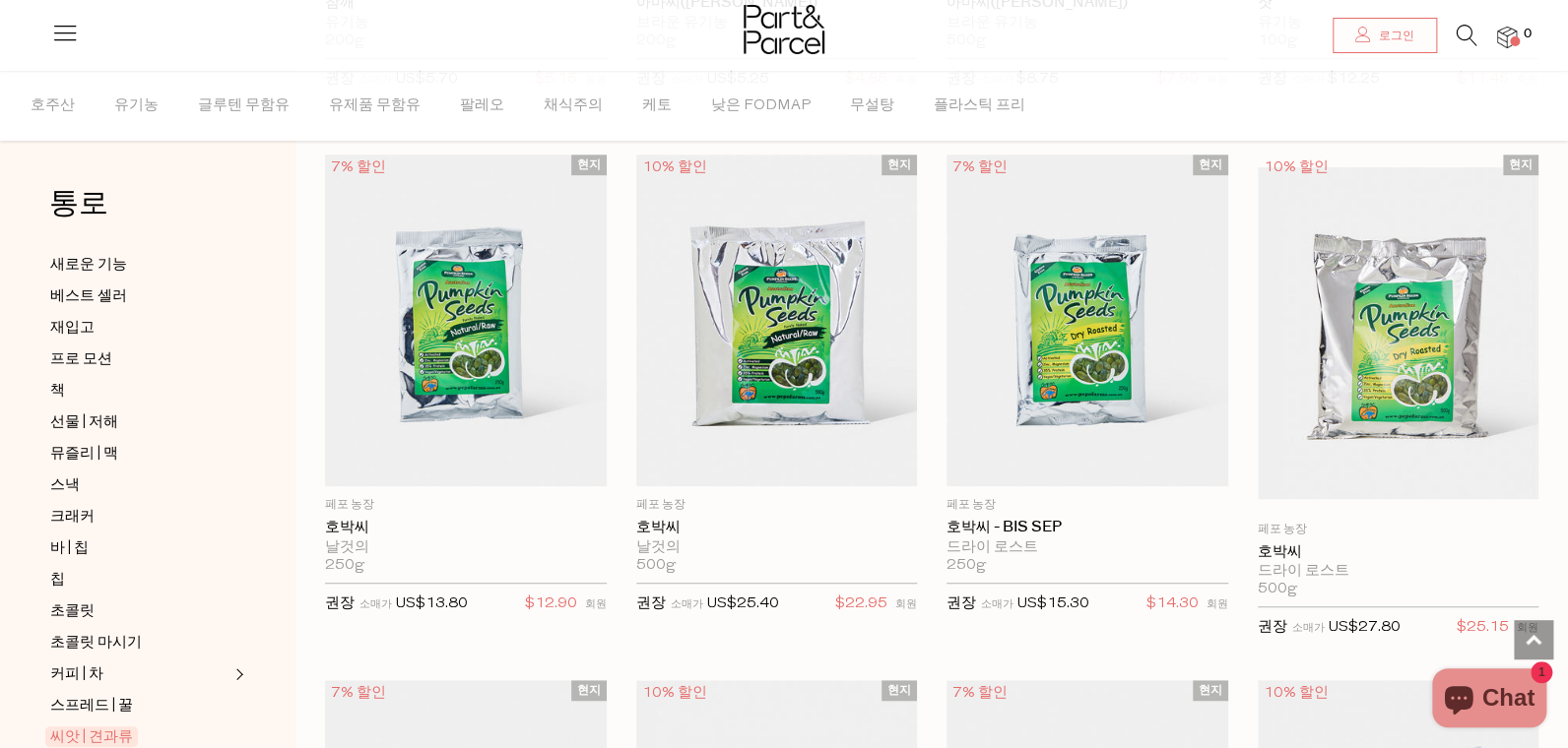
scroll to position [426, 0]
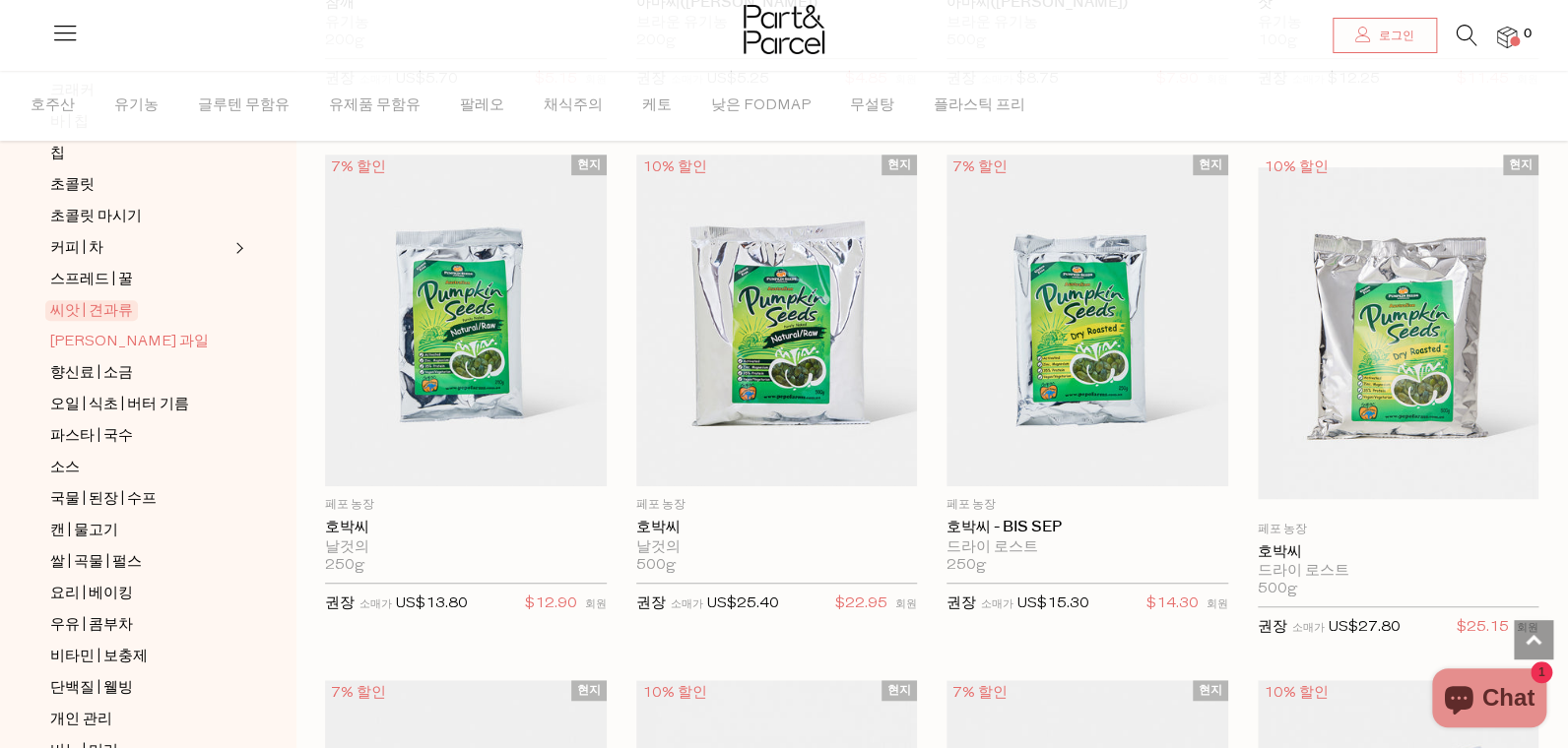
click at [86, 331] on span "[PERSON_NAME] 과일" at bounding box center [130, 343] width 158 height 24
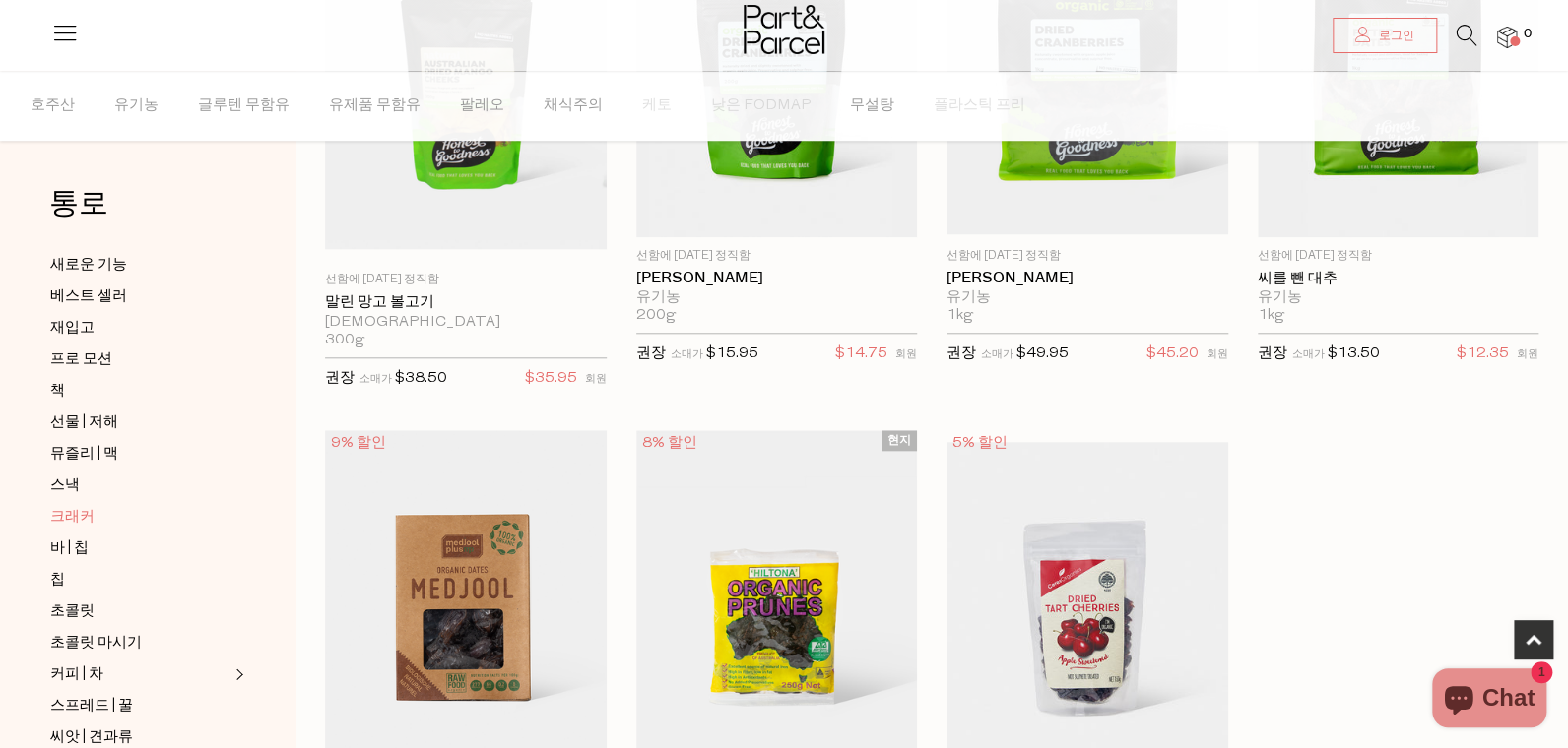
scroll to position [426, 0]
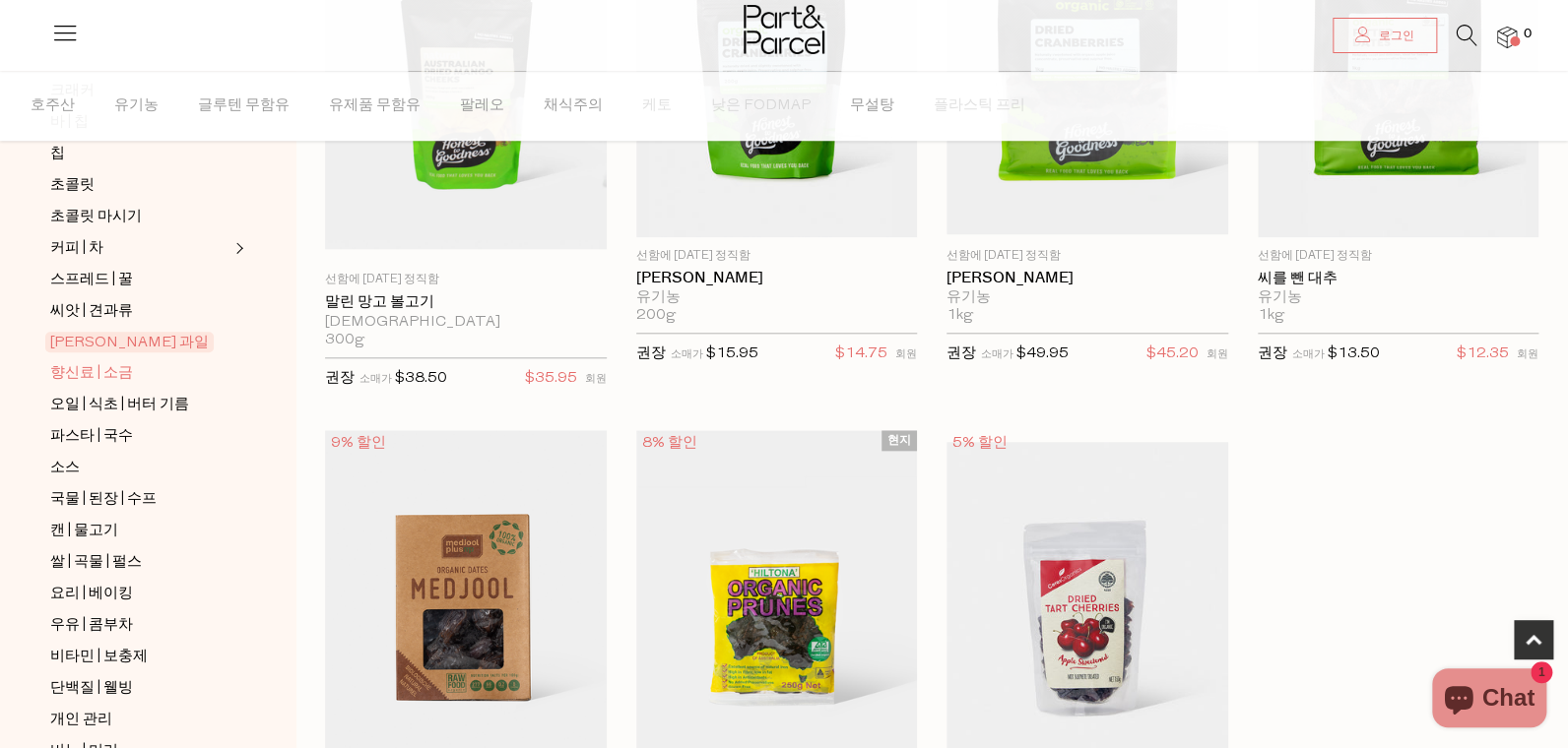
click at [90, 363] on span "향신료 | 소금" at bounding box center [92, 374] width 83 height 24
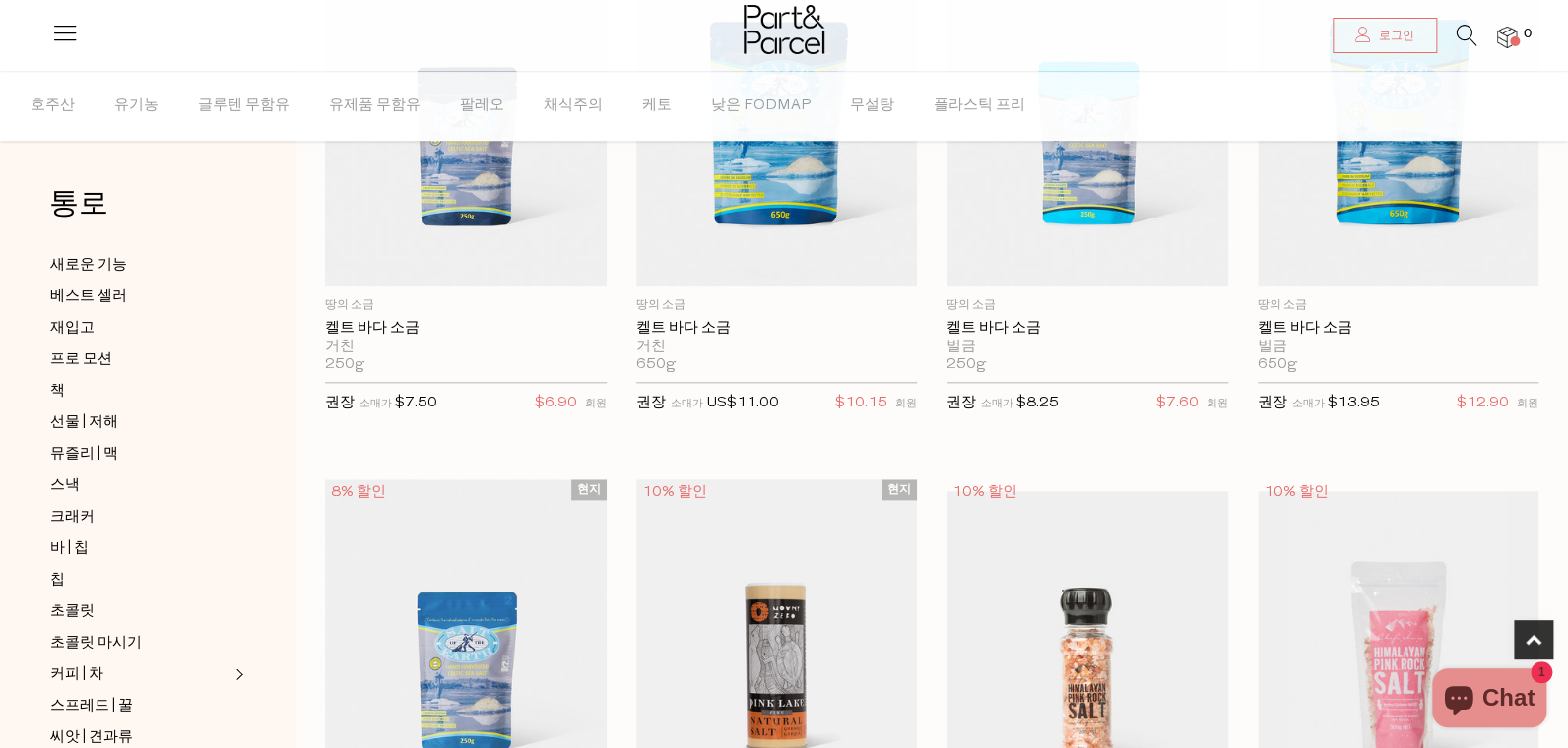
scroll to position [1279, 0]
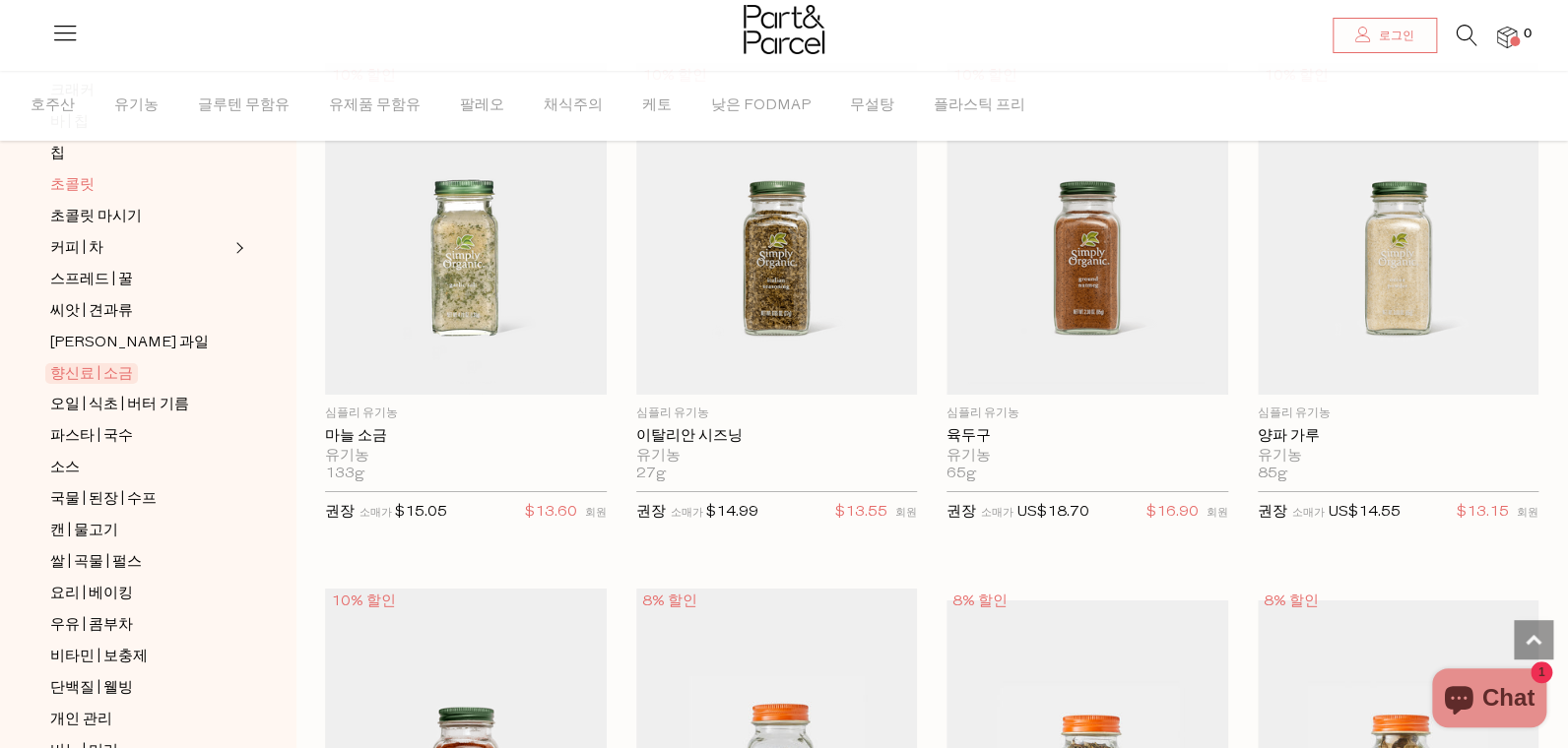
scroll to position [621, 0]
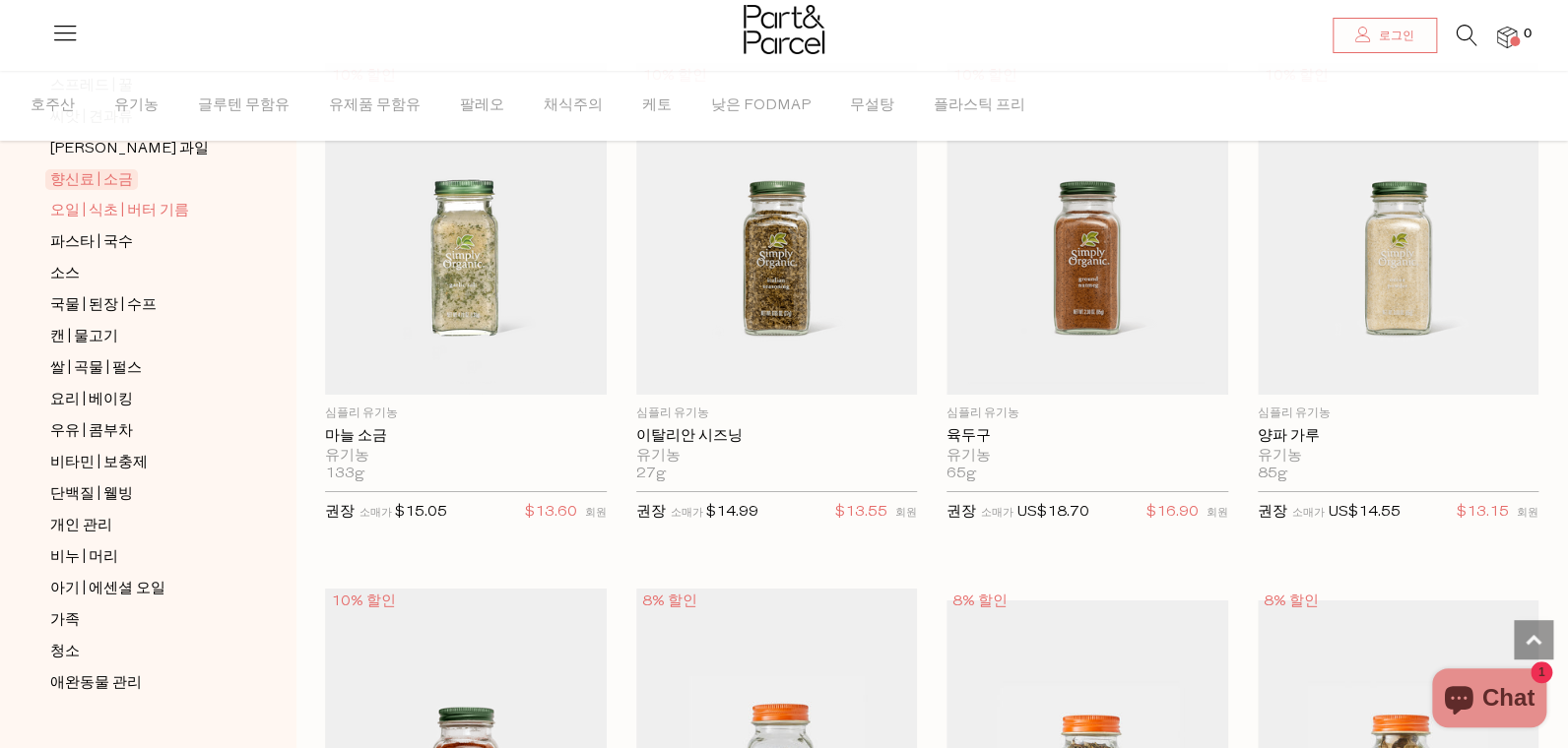
click at [85, 202] on span "오일 | 식초 | 버터 기름" at bounding box center [120, 211] width 139 height 24
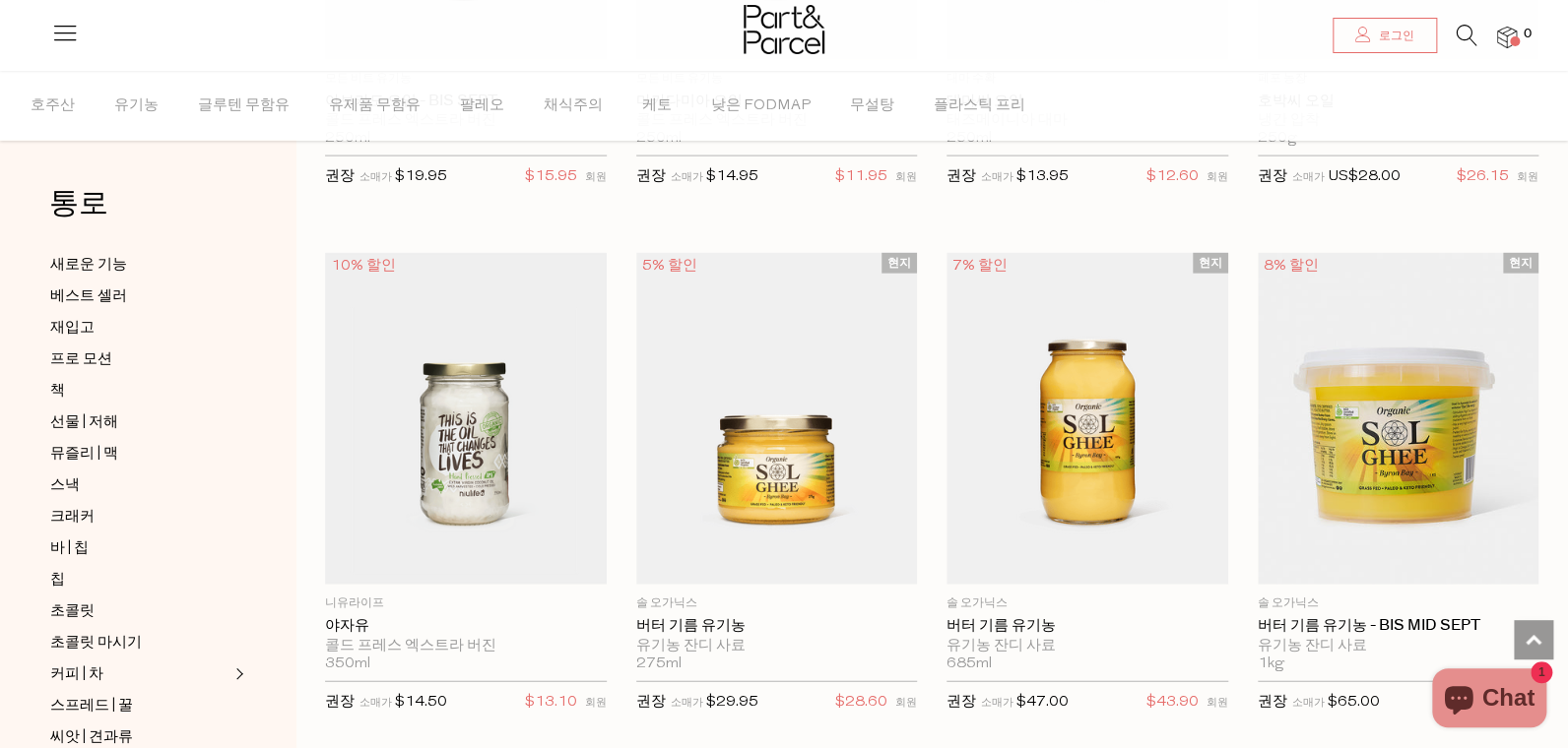
scroll to position [1717, 0]
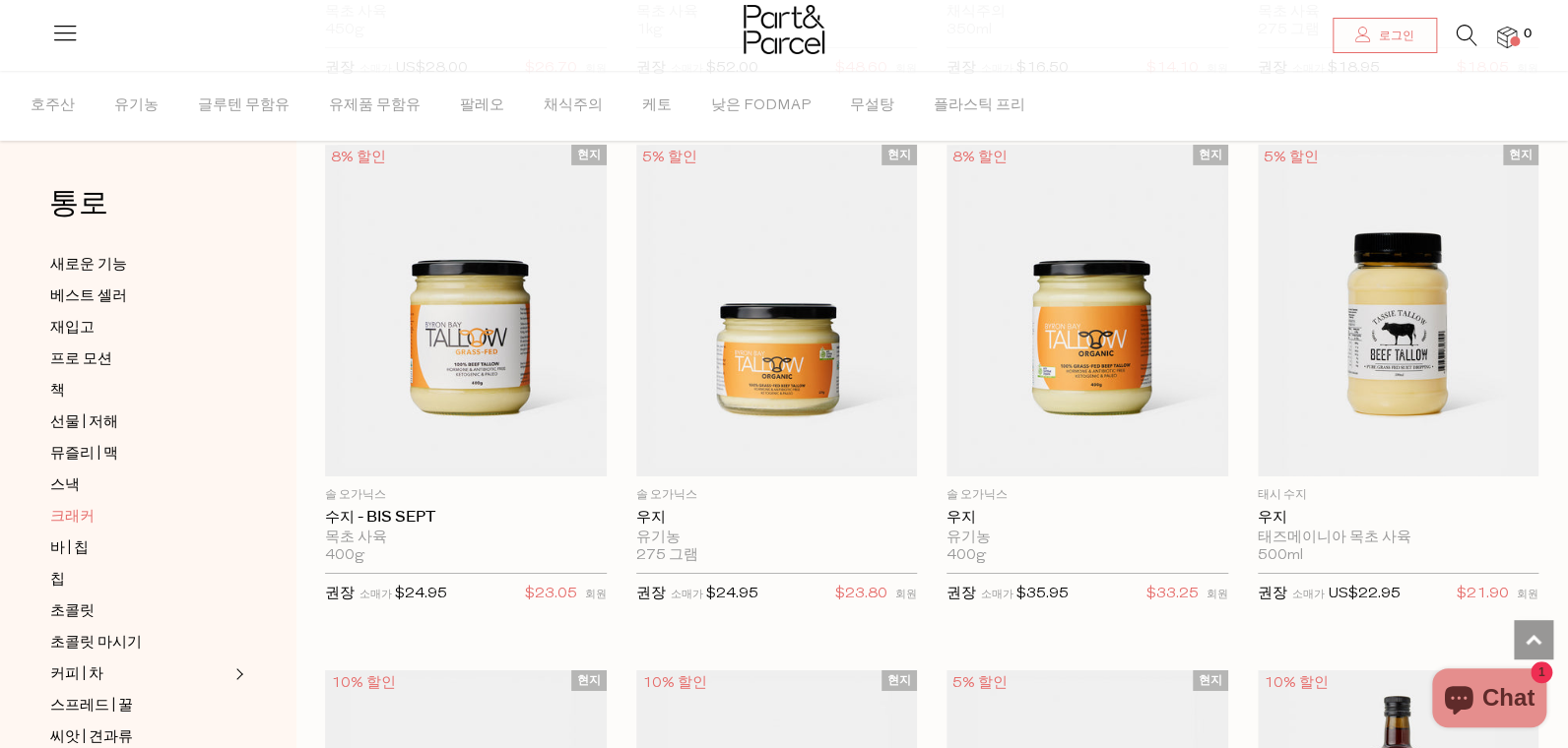
scroll to position [426, 0]
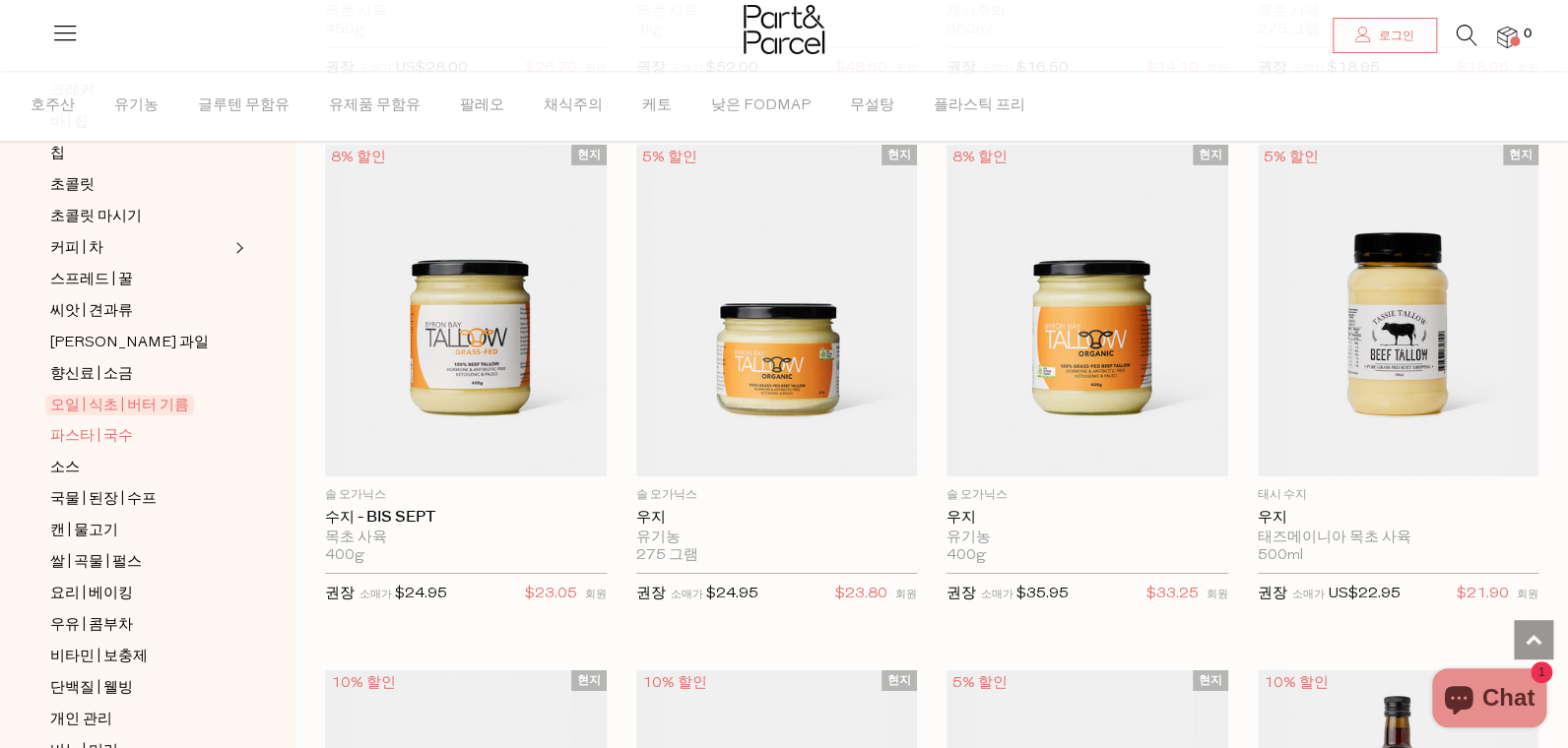
click at [99, 425] on span "파스타 | 국수" at bounding box center [92, 437] width 83 height 24
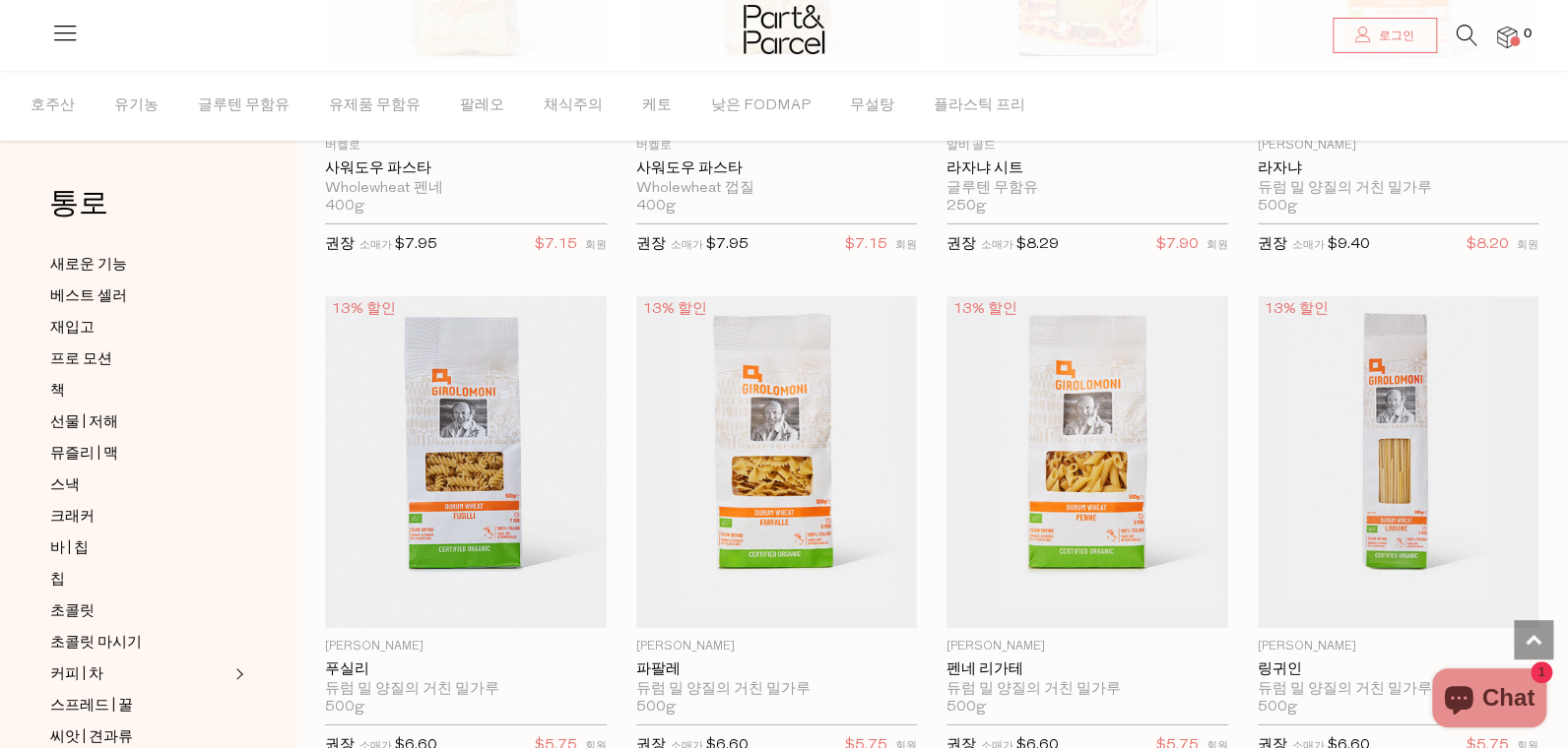
scroll to position [3413, 0]
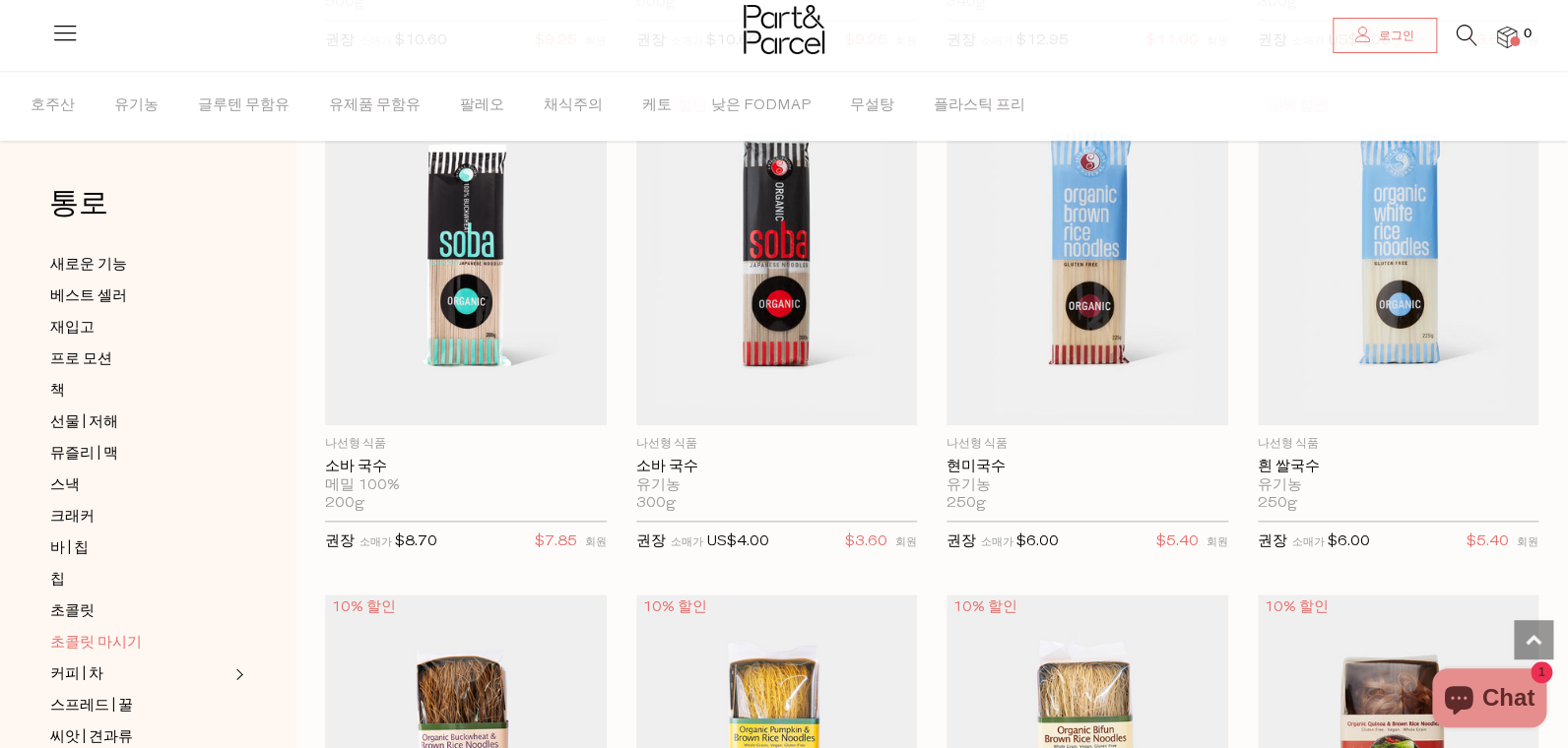
scroll to position [426, 0]
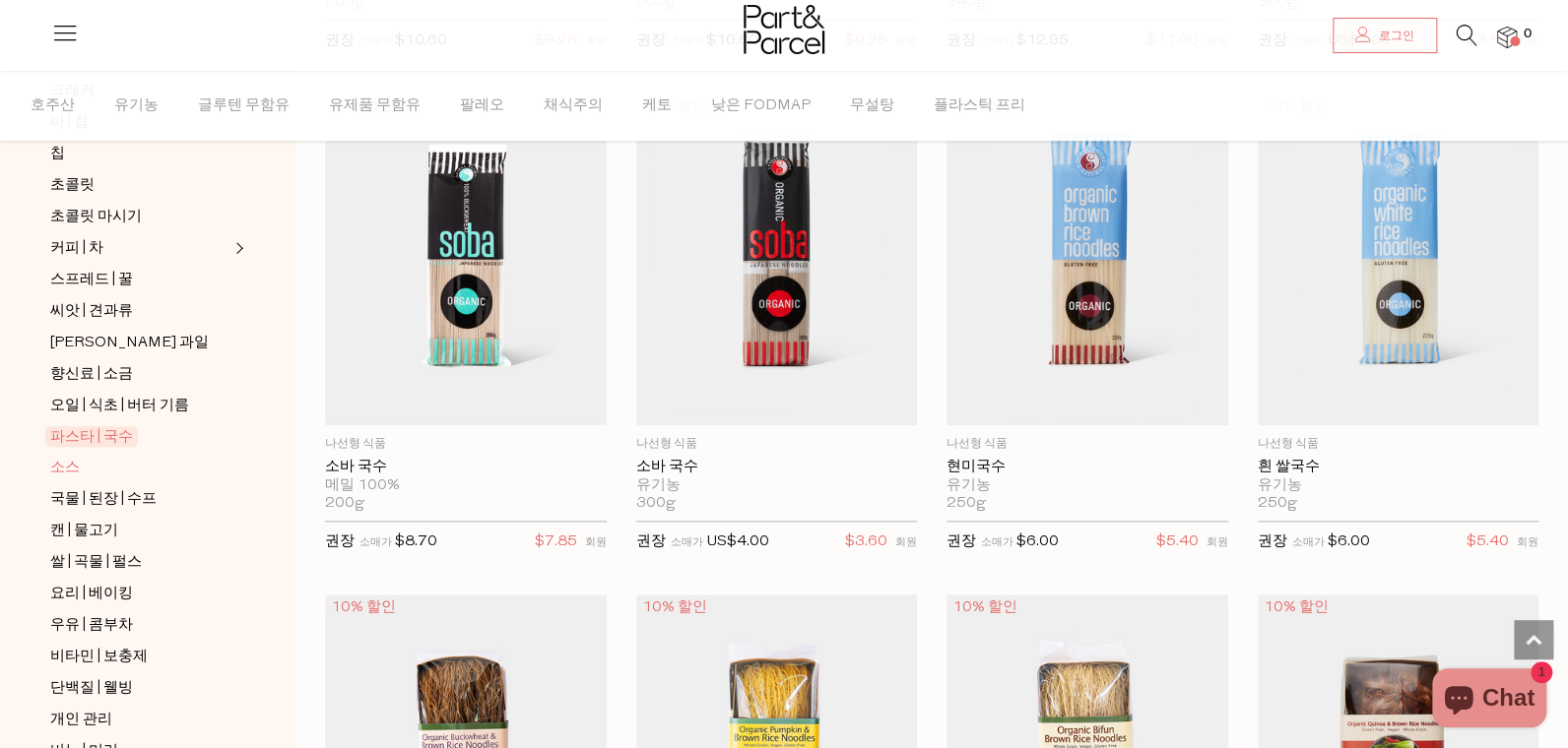
click at [68, 457] on span "소스" at bounding box center [65, 468] width 30 height 24
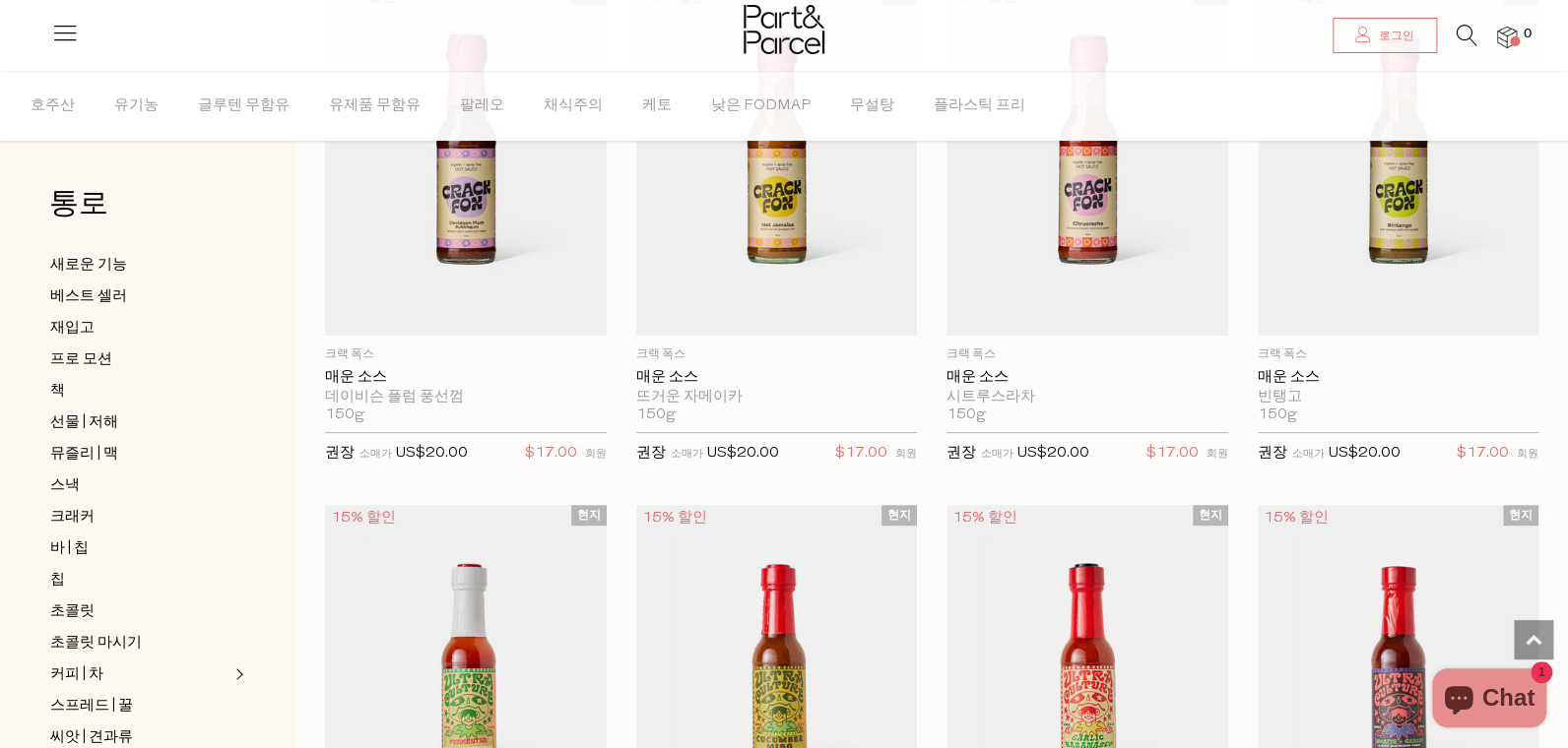
scroll to position [3824, 0]
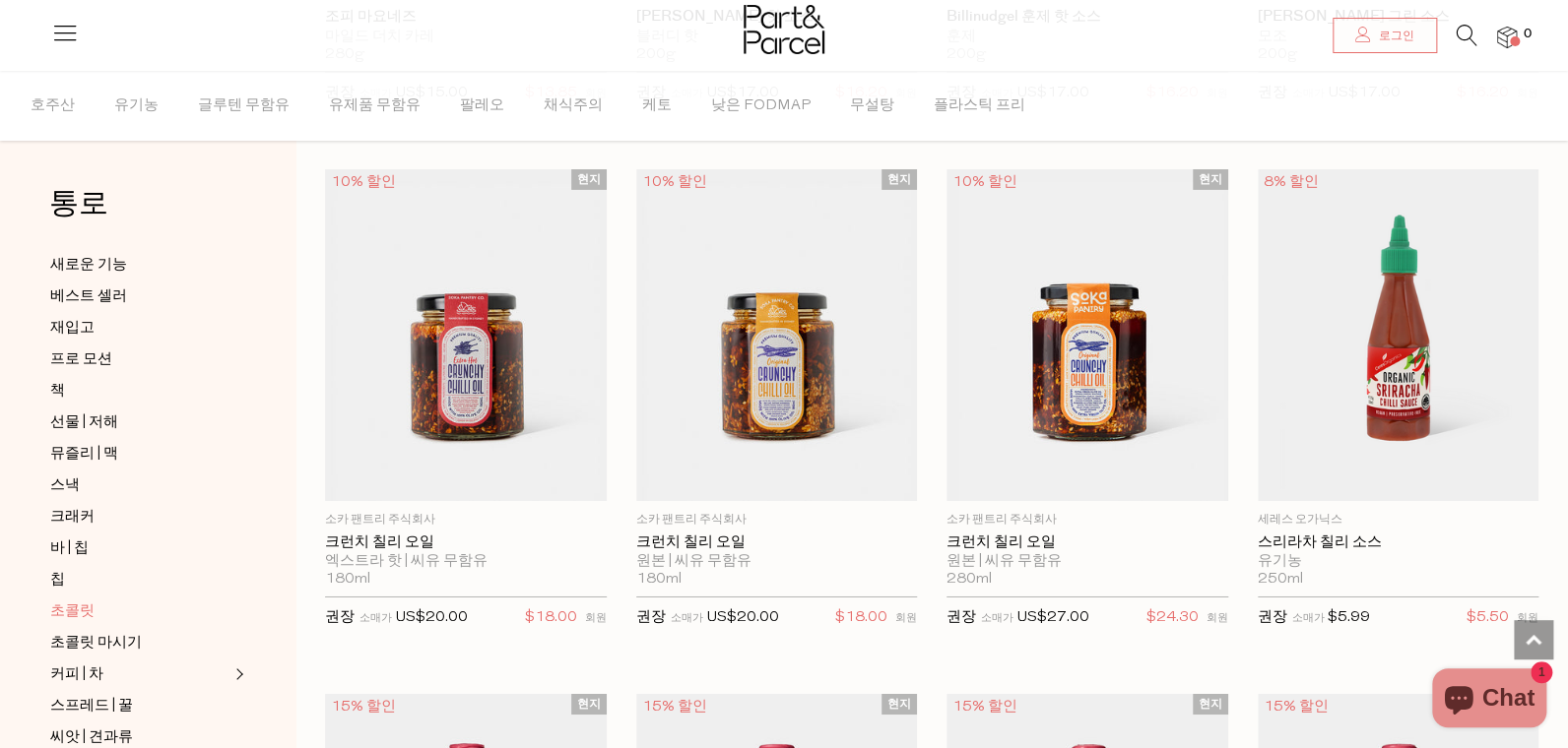
scroll to position [426, 0]
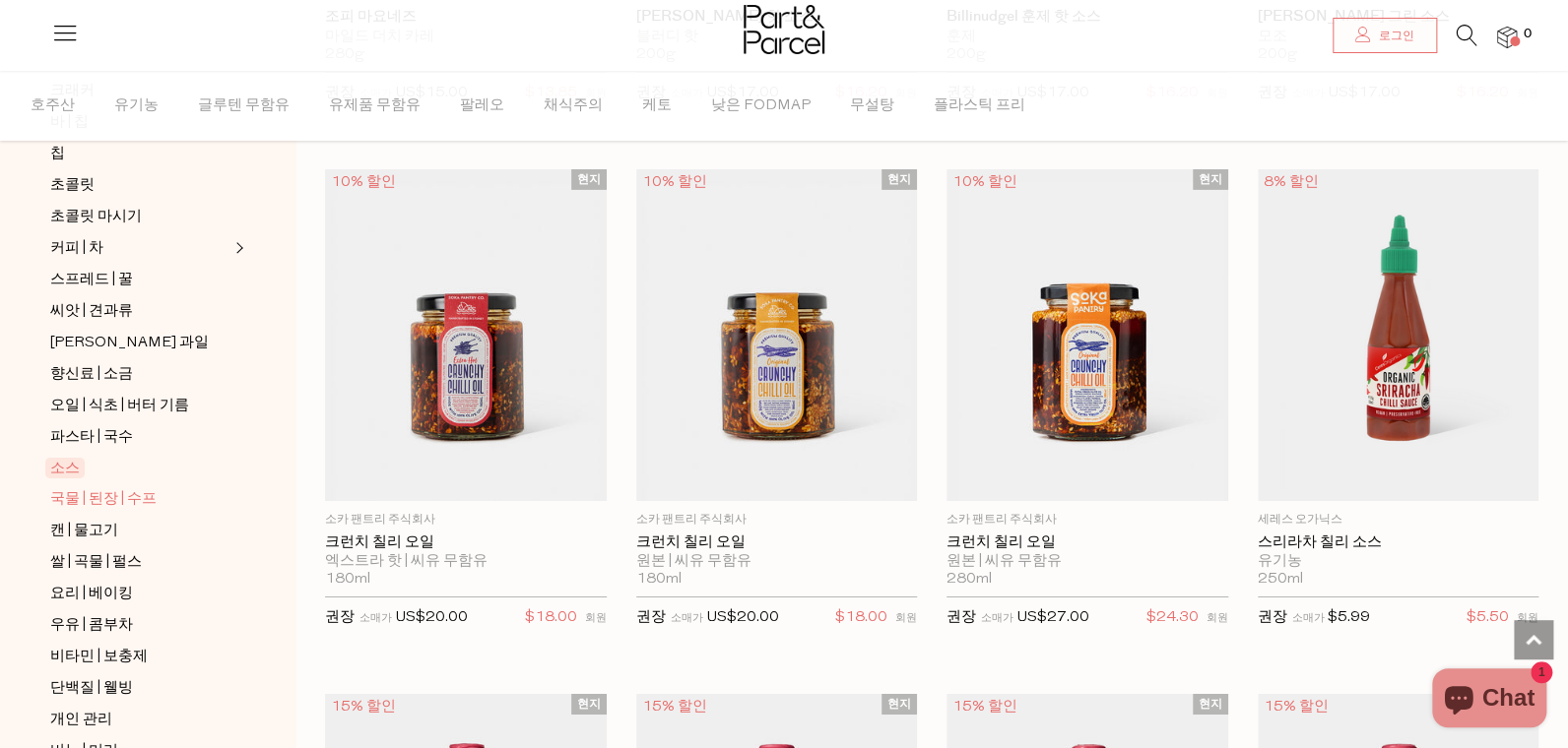
click at [75, 488] on span "국물 | 된장 | 수프" at bounding box center [104, 500] width 107 height 24
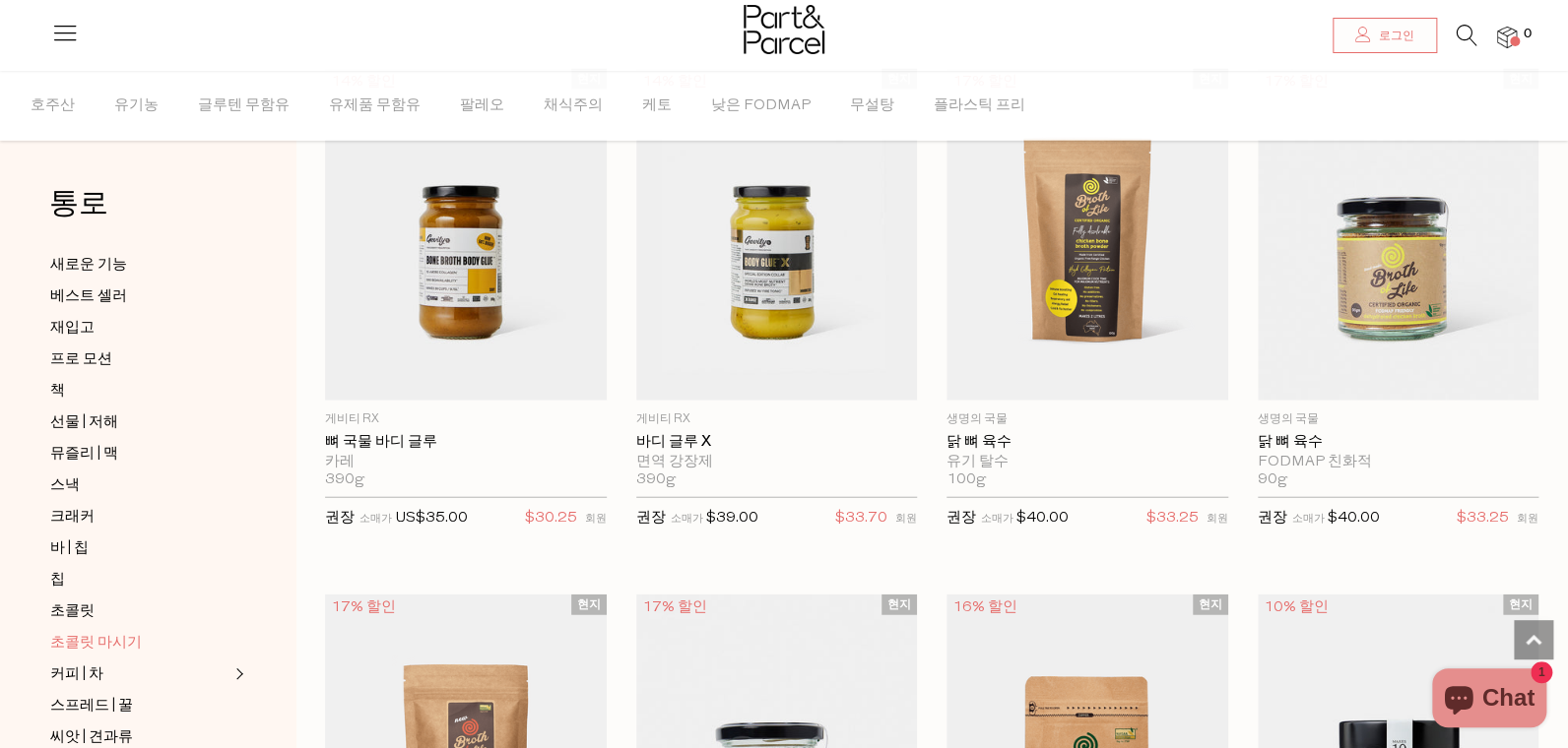
scroll to position [426, 0]
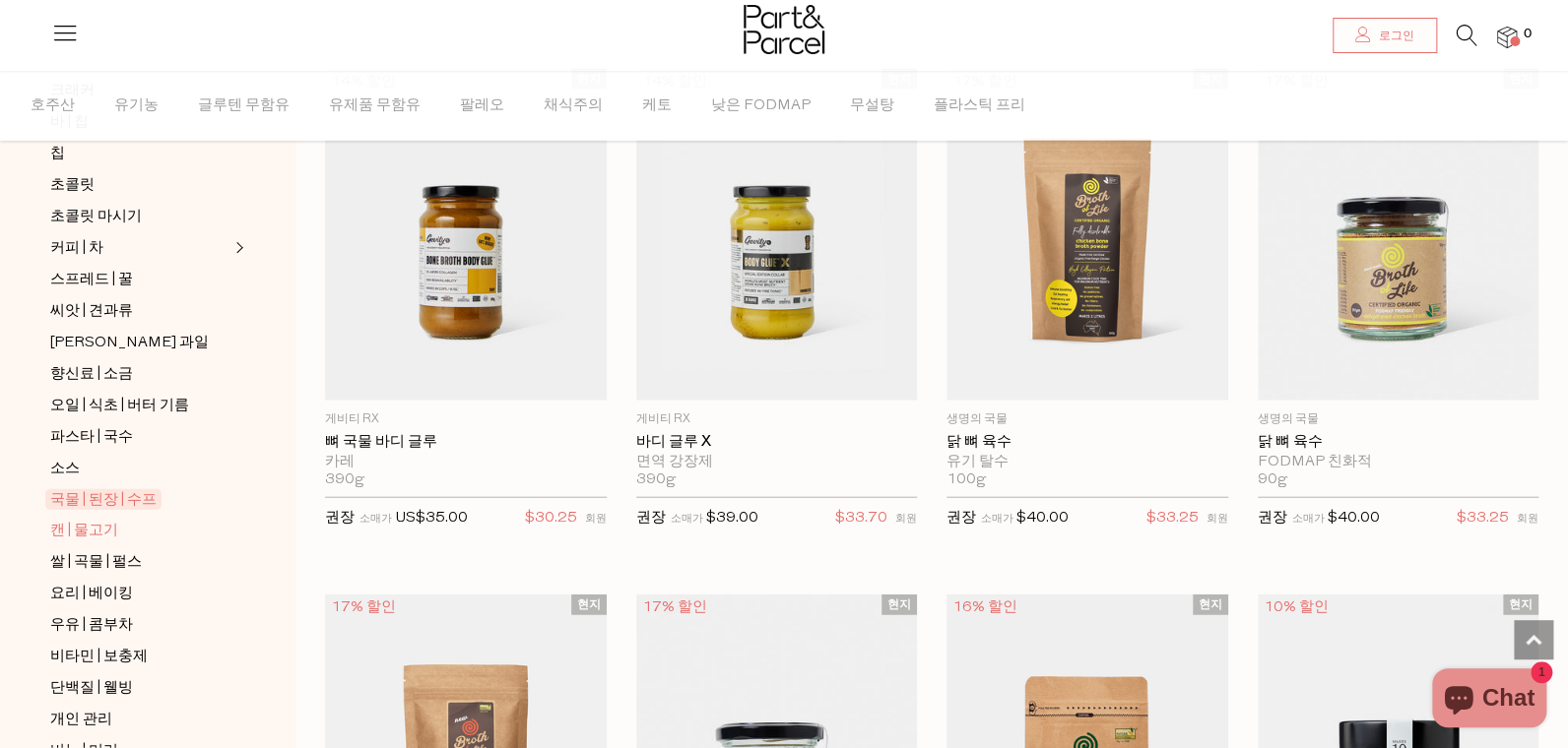
click at [82, 520] on span "캔 | 물고기" at bounding box center [84, 532] width 68 height 24
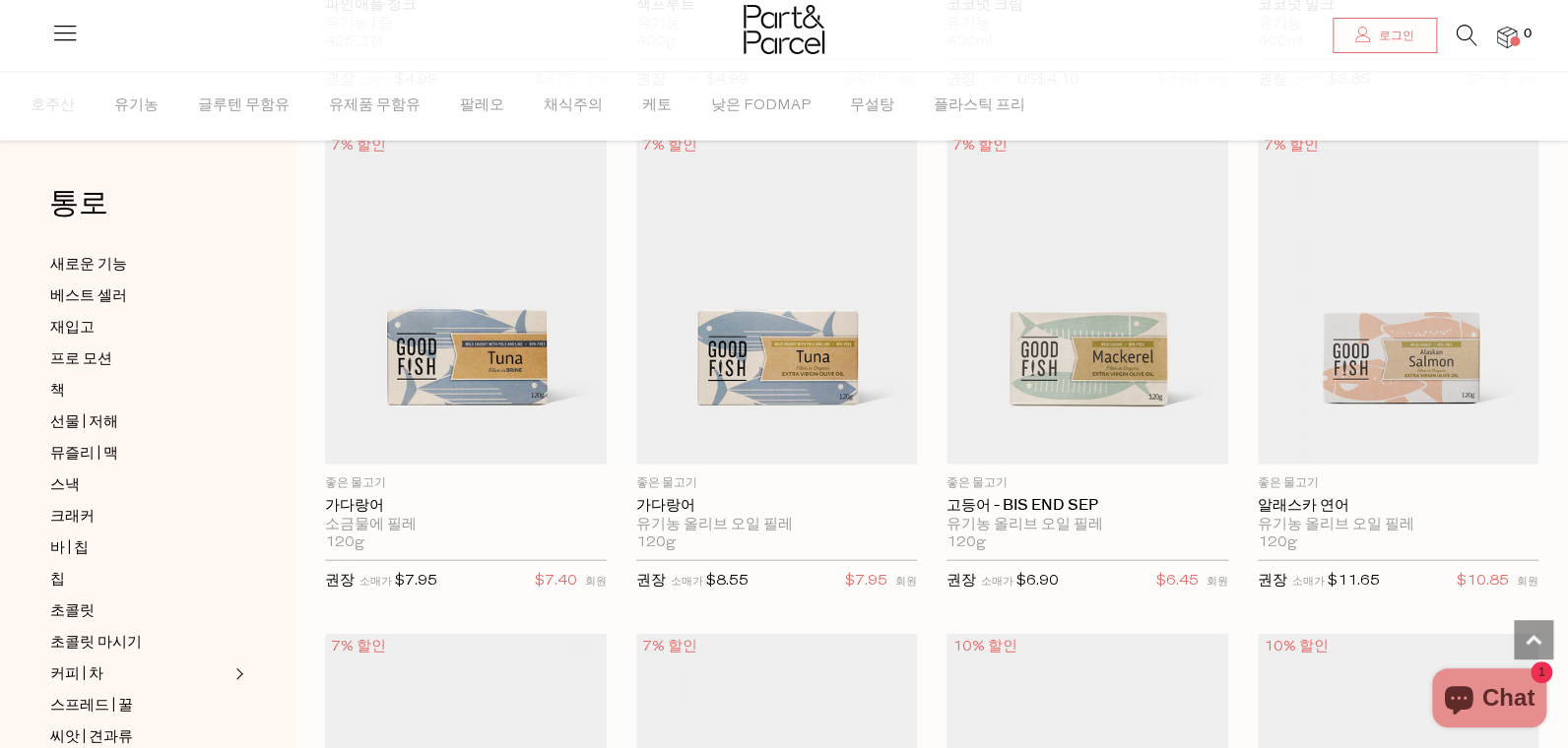
scroll to position [1706, 0]
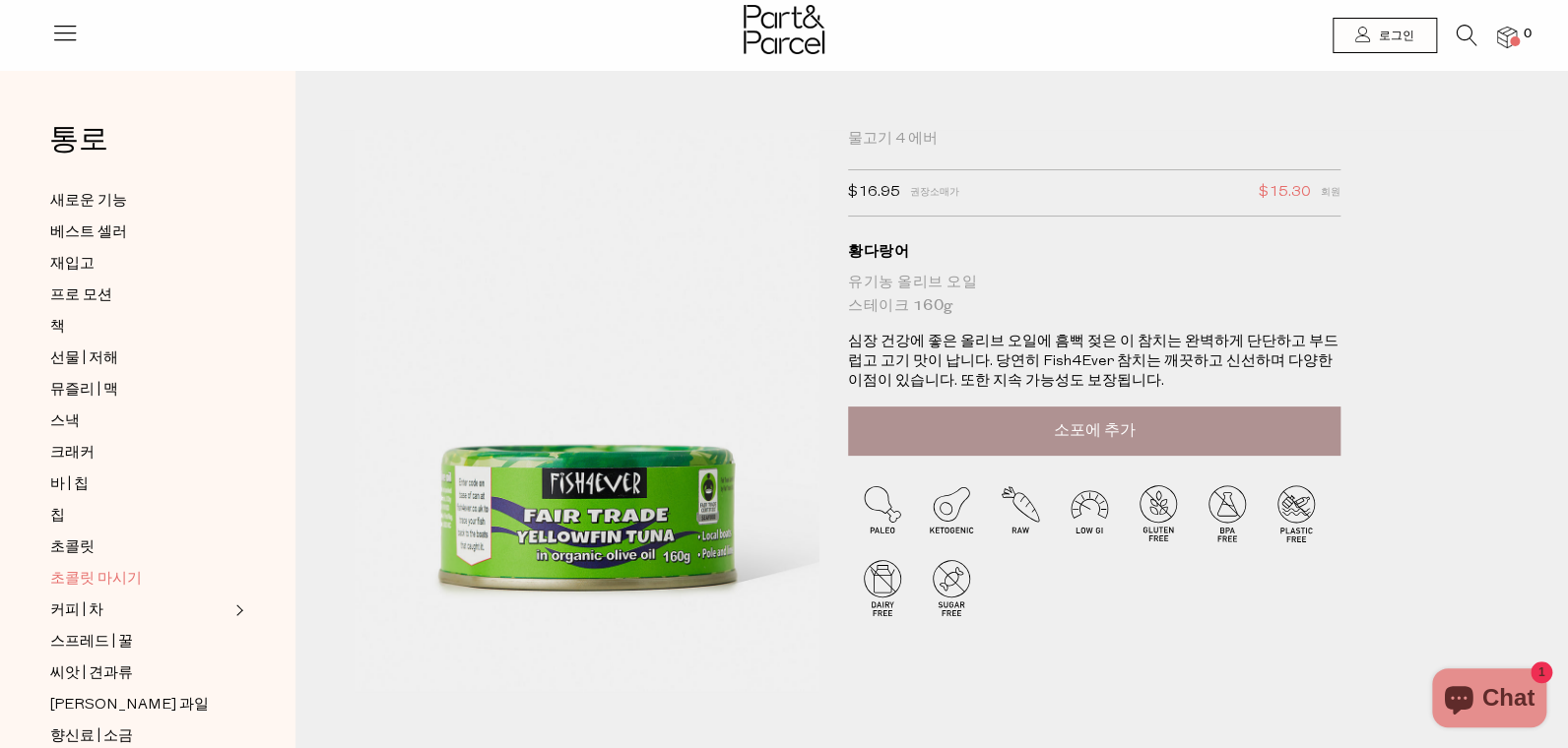
scroll to position [426, 0]
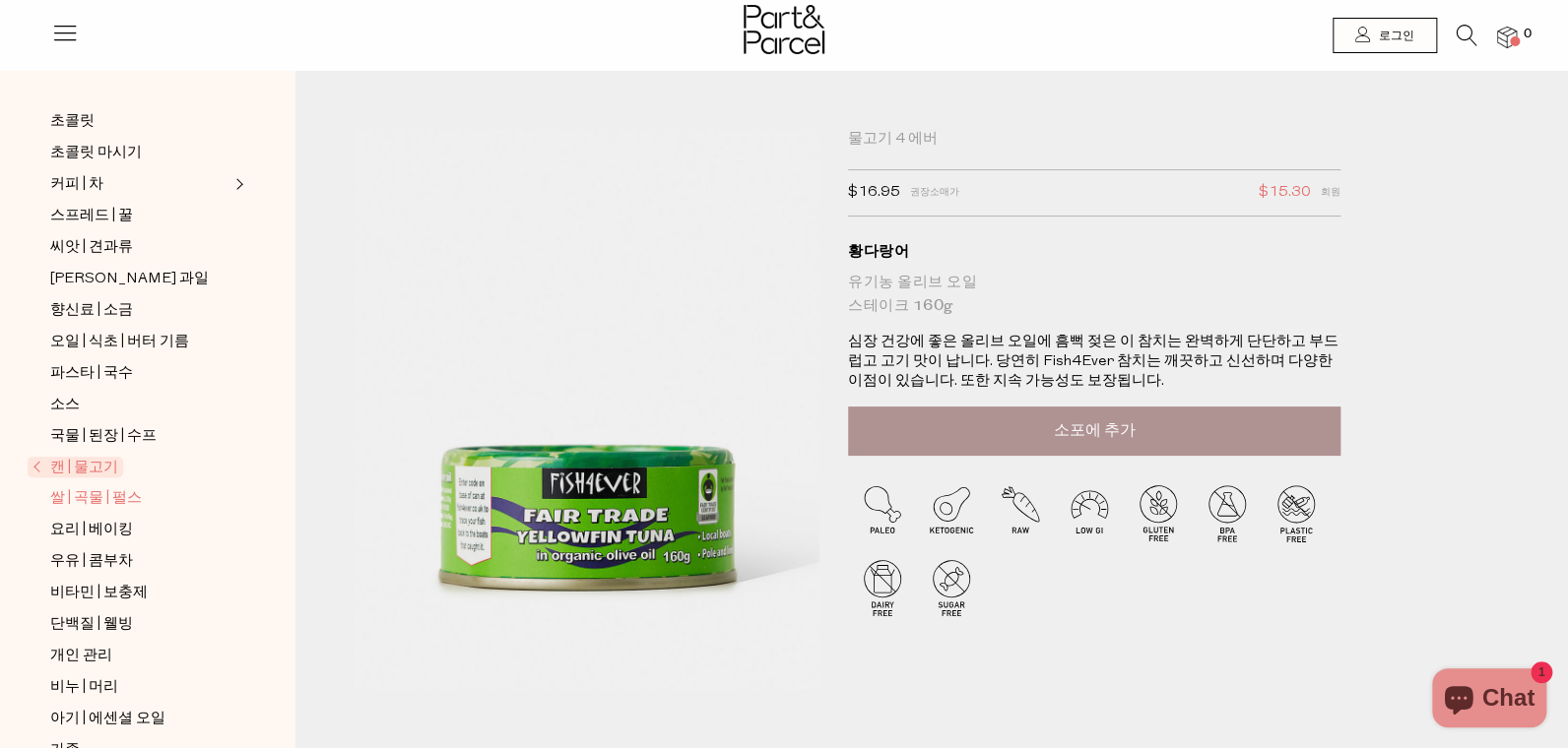
click at [89, 487] on span "쌀 | 곡물 | 펄스" at bounding box center [96, 499] width 92 height 24
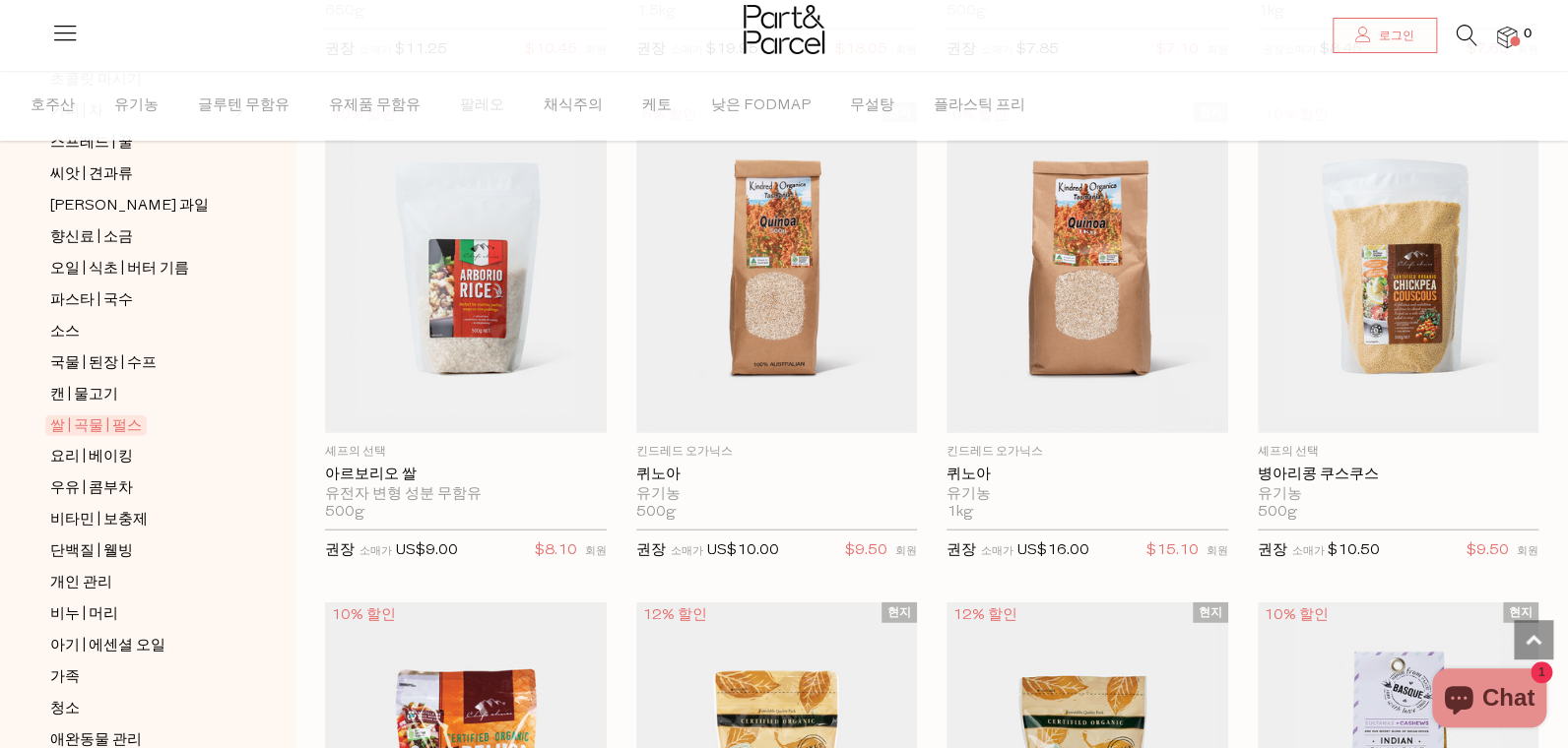
scroll to position [621, 0]
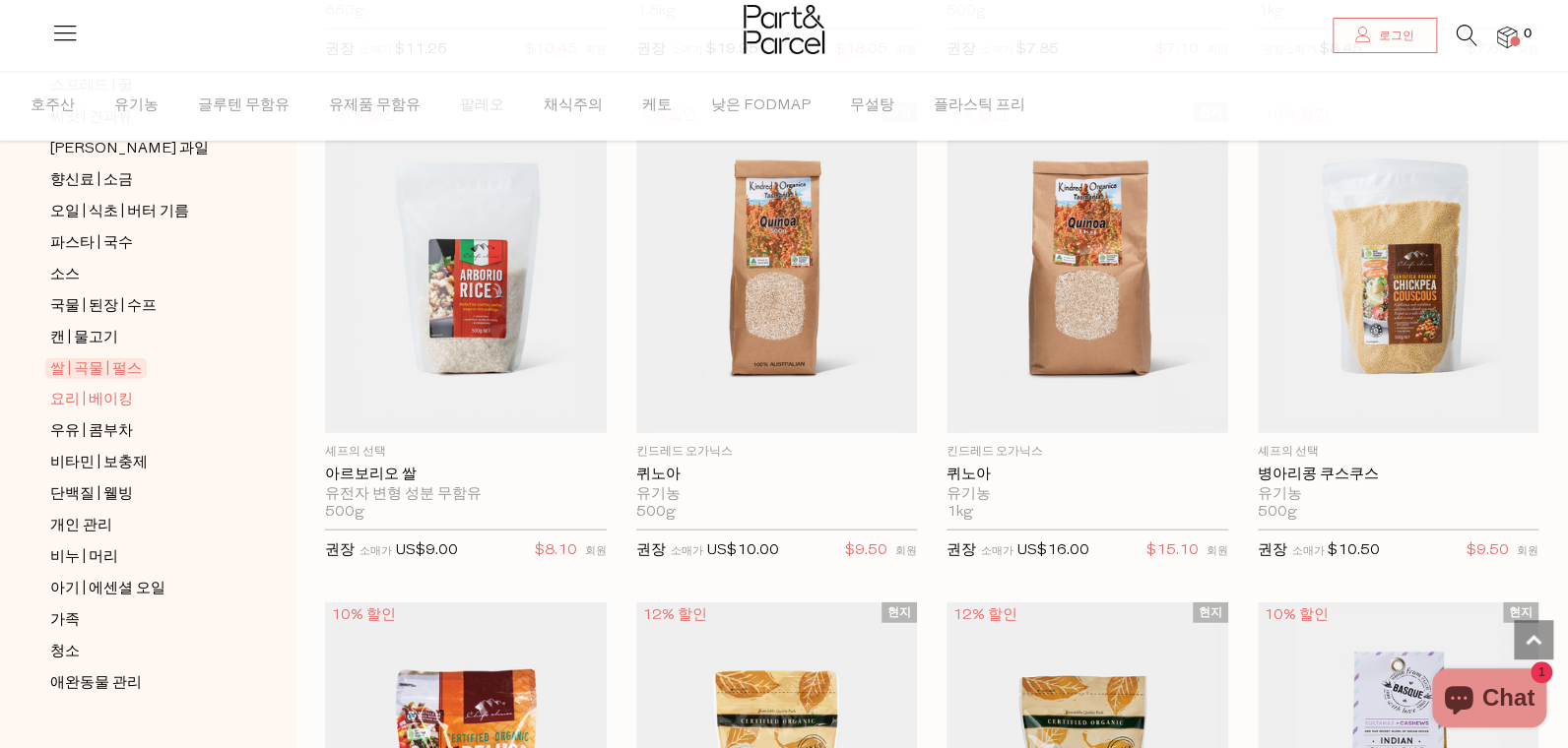
click at [76, 389] on span "요리 | 베이킹" at bounding box center [92, 401] width 83 height 24
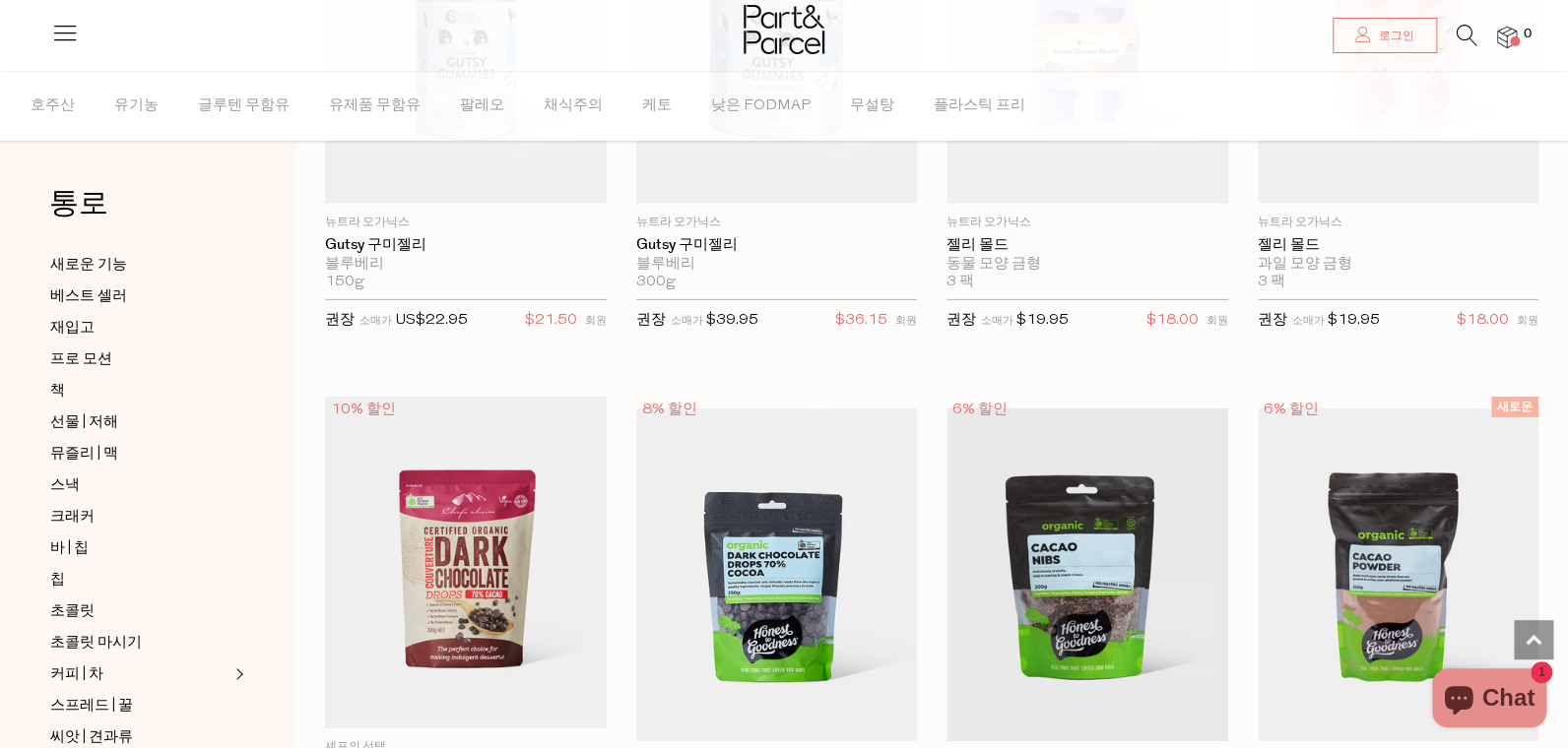
scroll to position [3413, 0]
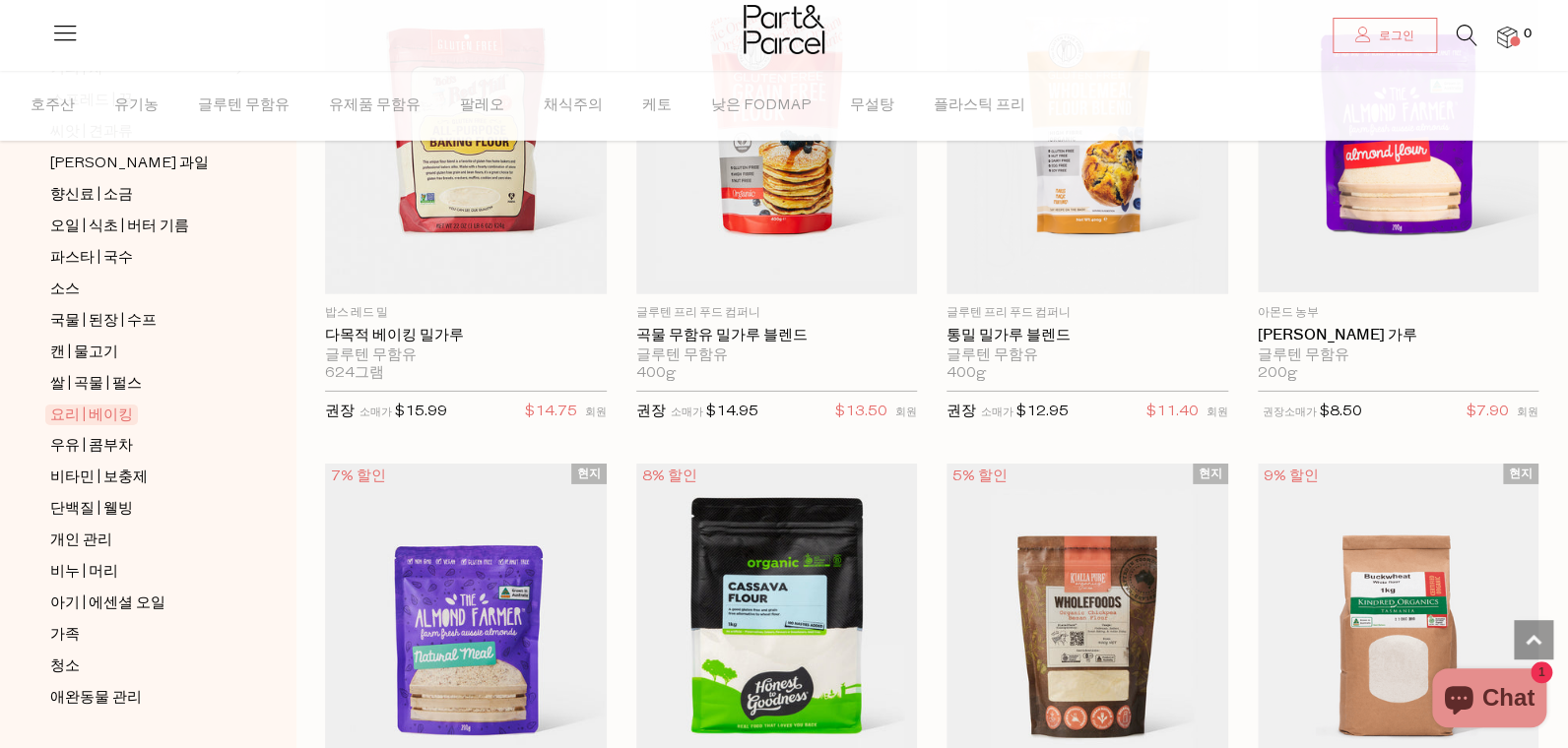
scroll to position [621, 0]
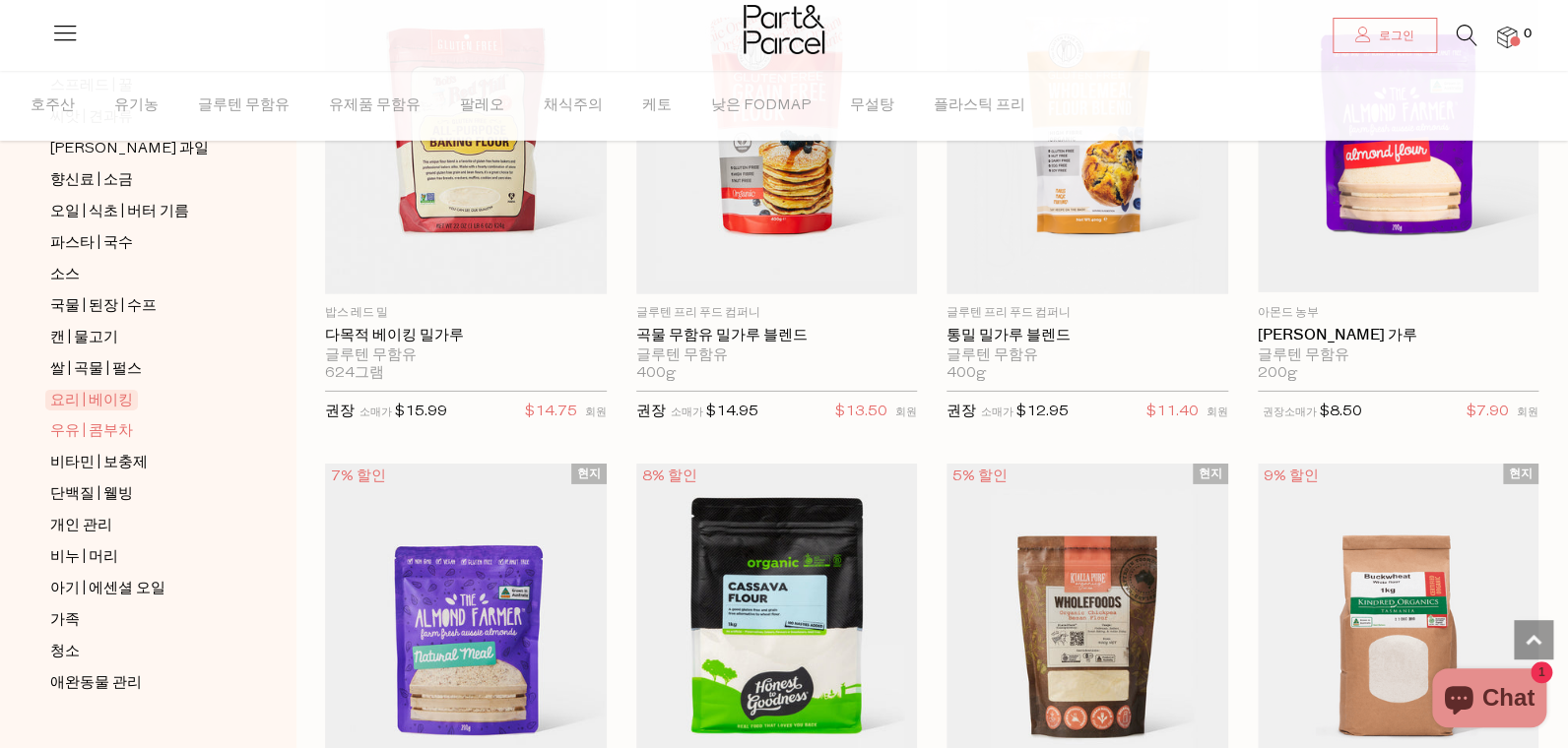
click at [89, 420] on span "우유 | 콤부차" at bounding box center [92, 432] width 83 height 24
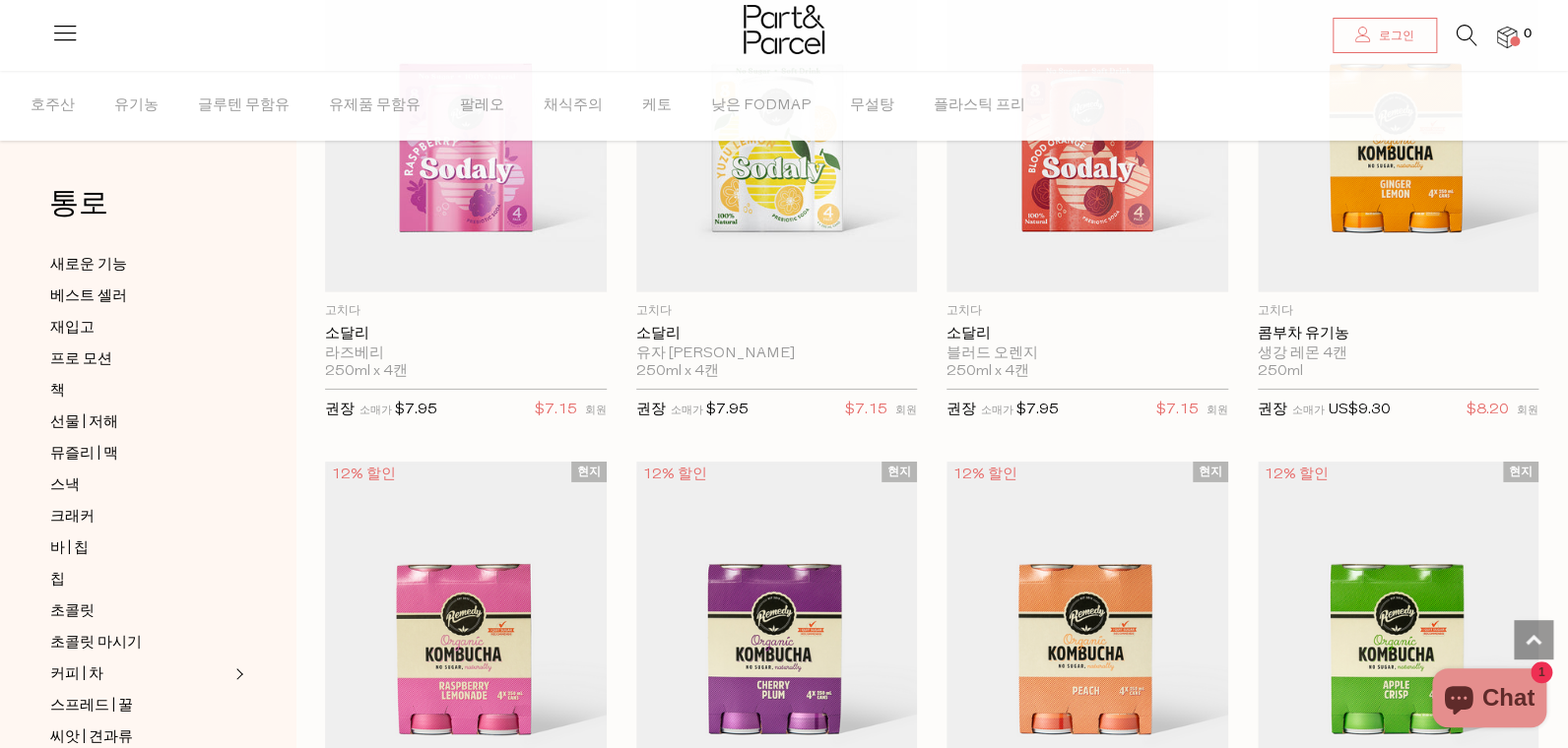
scroll to position [2559, 0]
